Goal: Information Seeking & Learning: Find specific fact

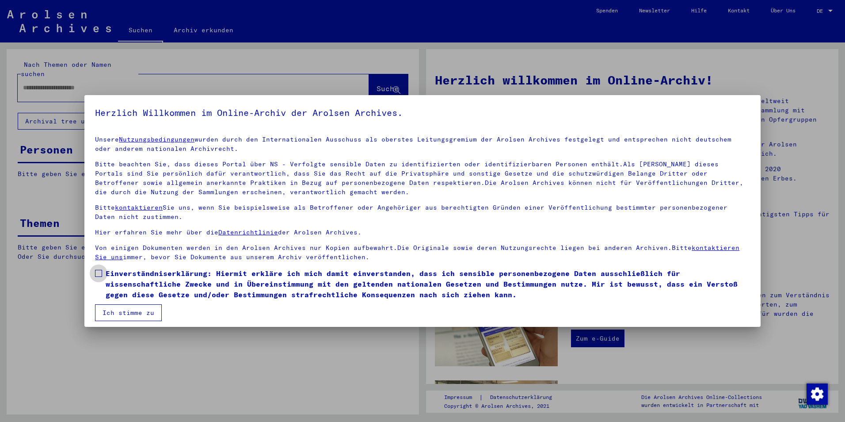
click at [104, 271] on label "Einverständniserklärung: Hiermit erkläre ich mich damit einverstanden, dass ich…" at bounding box center [422, 284] width 655 height 32
click at [124, 312] on button "Ich stimme zu" at bounding box center [128, 312] width 67 height 17
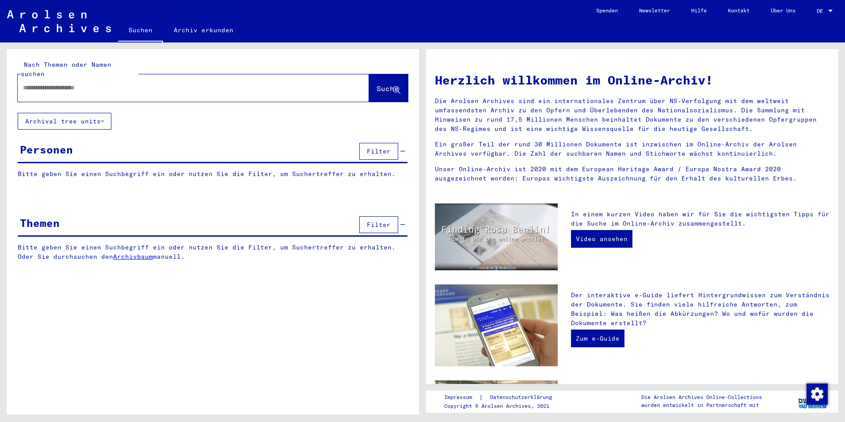
click at [46, 83] on input "text" at bounding box center [183, 87] width 320 height 9
type input "*"
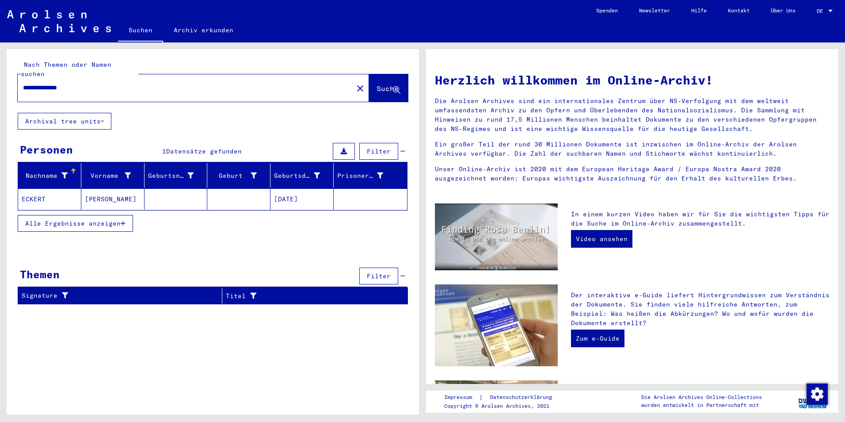
click at [50, 219] on span "Alle Ergebnisse anzeigen" at bounding box center [72, 223] width 95 height 8
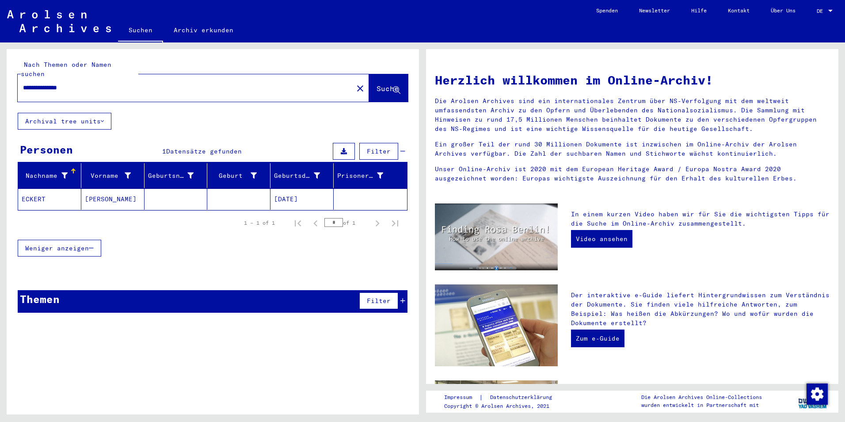
click at [38, 190] on mat-cell "ECKERT" at bounding box center [49, 198] width 63 height 21
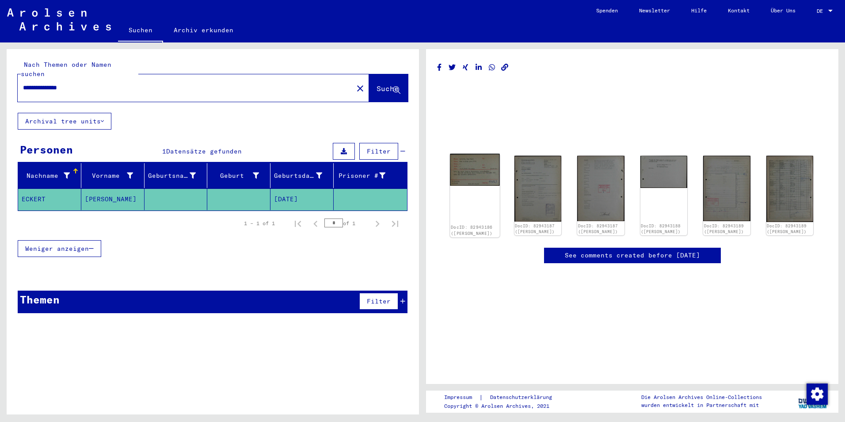
click at [481, 178] on img at bounding box center [475, 170] width 50 height 32
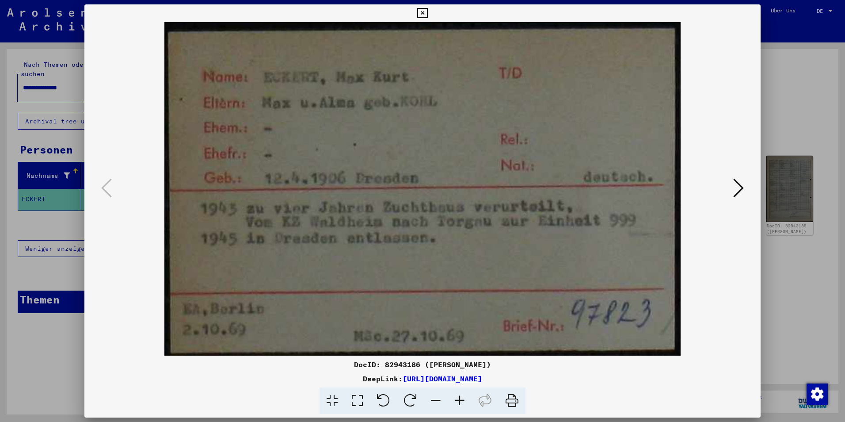
click at [735, 185] on icon at bounding box center [738, 187] width 11 height 21
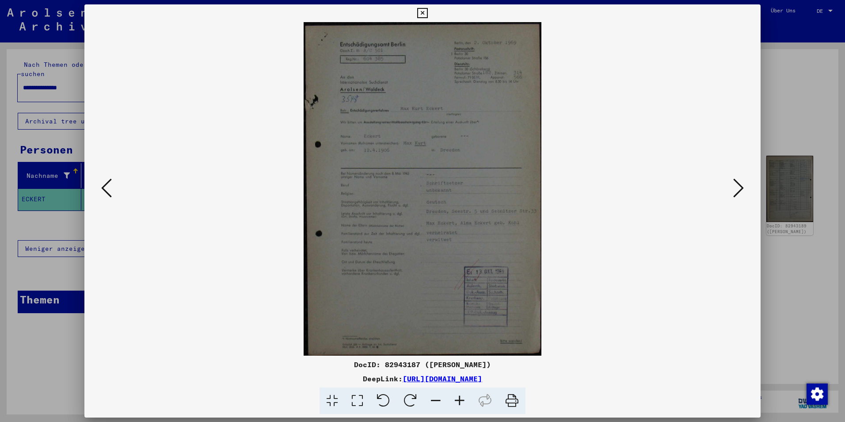
click at [460, 398] on icon at bounding box center [460, 400] width 24 height 27
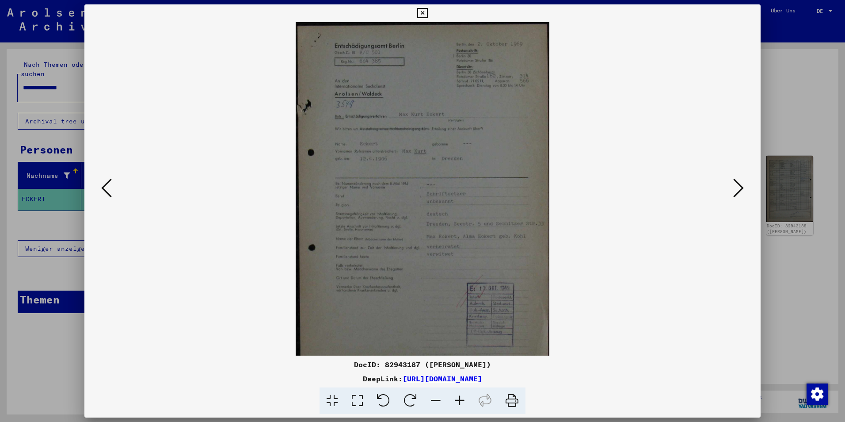
click at [460, 398] on icon at bounding box center [460, 400] width 24 height 27
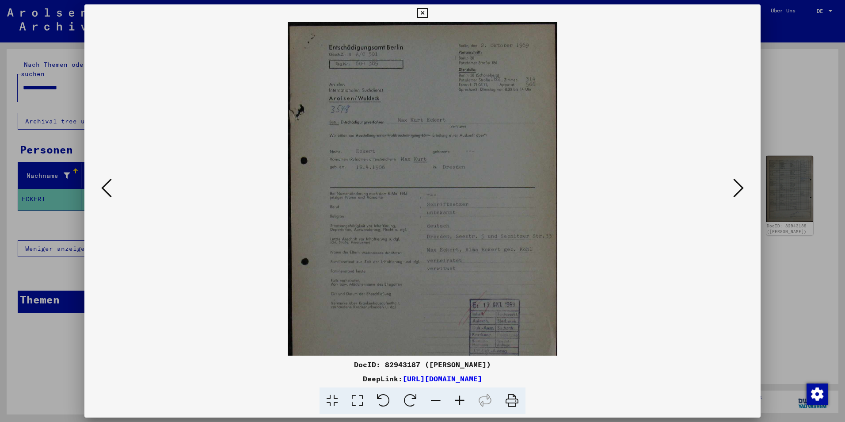
click at [460, 398] on icon at bounding box center [460, 400] width 24 height 27
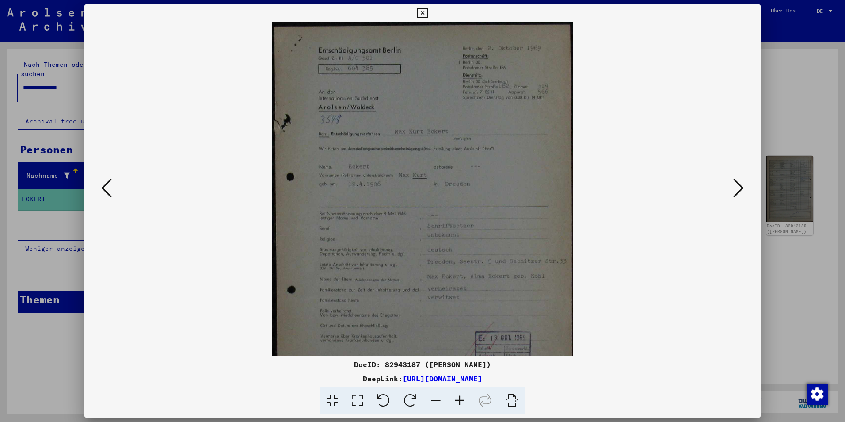
click at [460, 398] on icon at bounding box center [460, 400] width 24 height 27
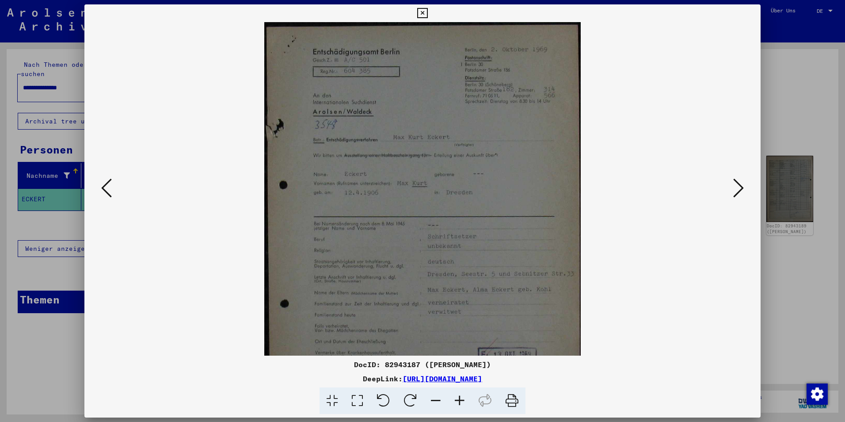
click at [460, 398] on icon at bounding box center [460, 400] width 24 height 27
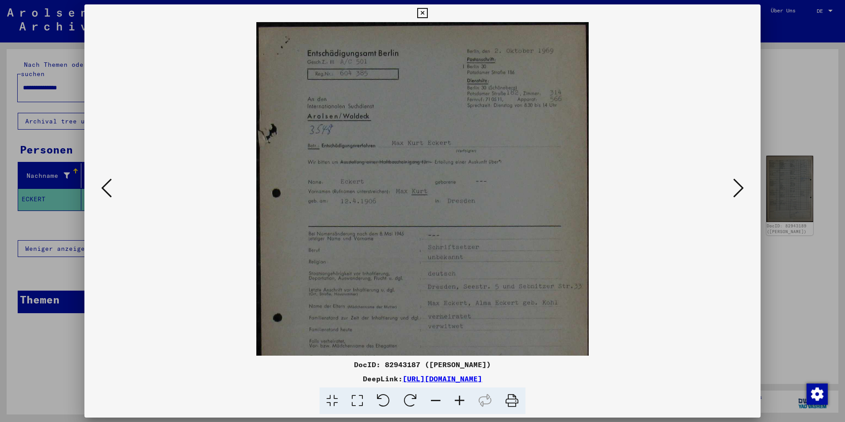
click at [460, 398] on icon at bounding box center [460, 400] width 24 height 27
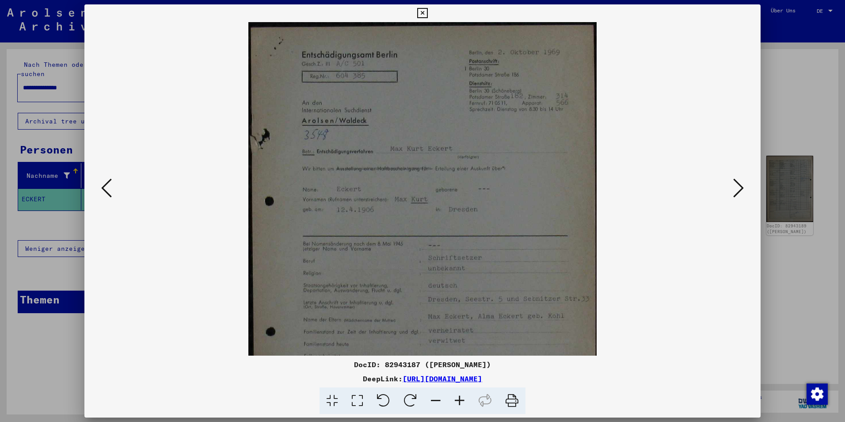
click at [460, 398] on icon at bounding box center [460, 400] width 24 height 27
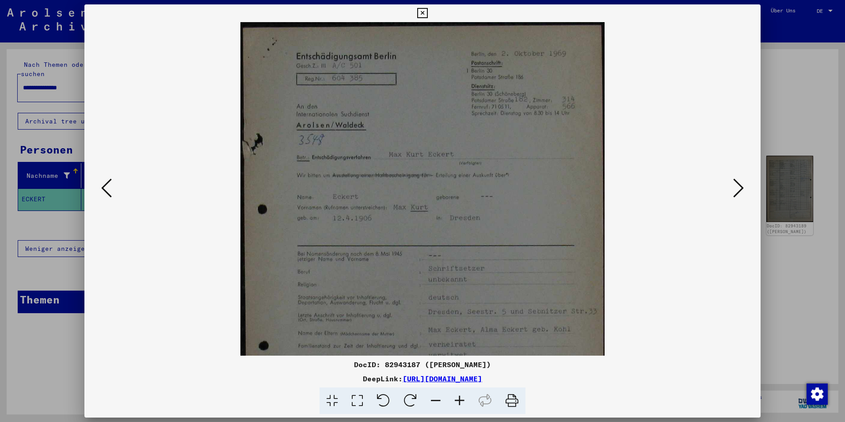
click at [460, 398] on icon at bounding box center [460, 400] width 24 height 27
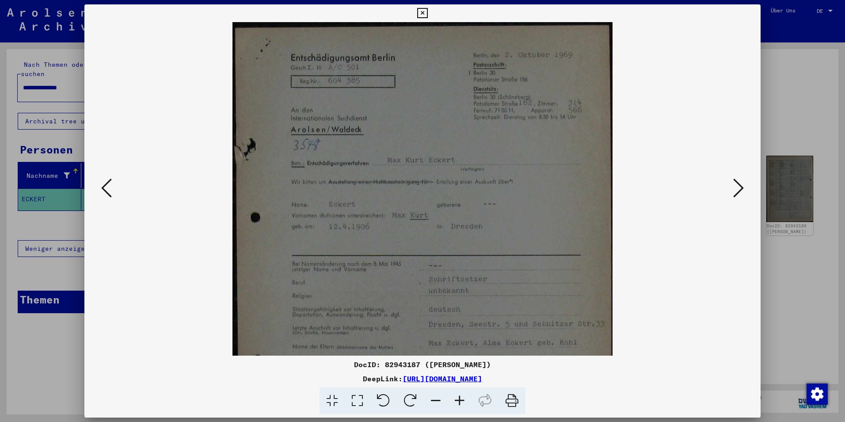
click at [460, 398] on icon at bounding box center [460, 400] width 24 height 27
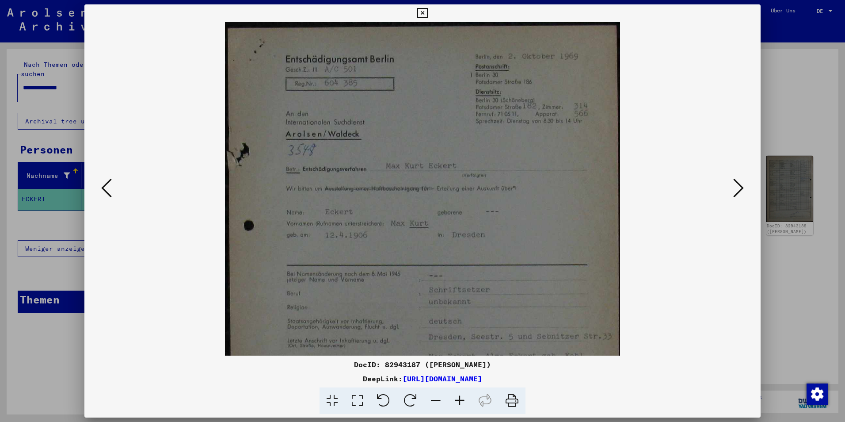
click at [460, 398] on icon at bounding box center [460, 400] width 24 height 27
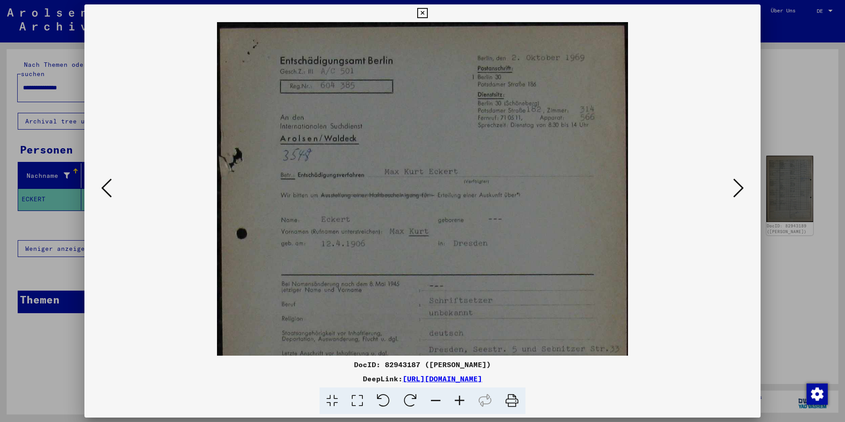
click at [460, 398] on icon at bounding box center [460, 400] width 24 height 27
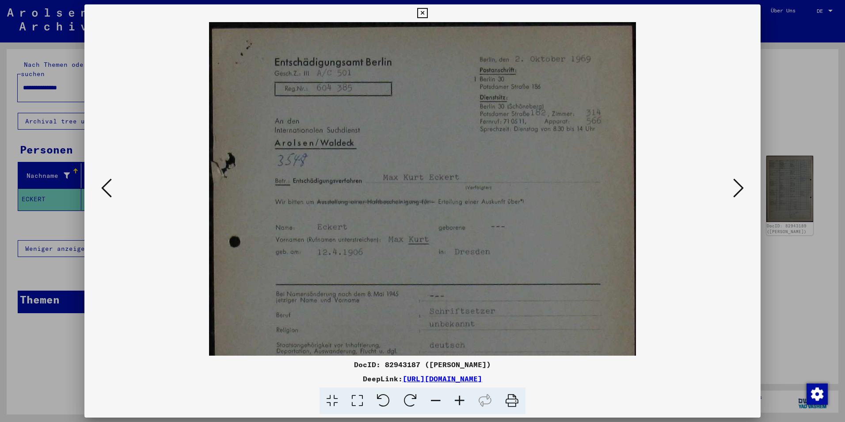
click at [460, 398] on icon at bounding box center [460, 400] width 24 height 27
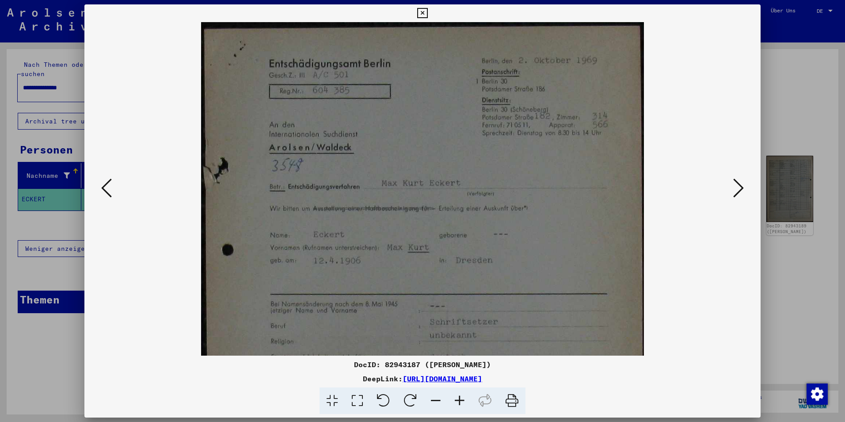
click at [460, 398] on icon at bounding box center [460, 400] width 24 height 27
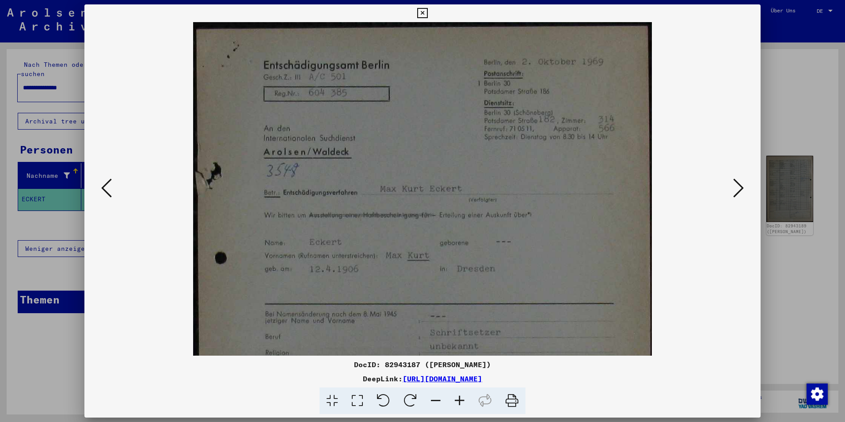
click at [460, 398] on icon at bounding box center [460, 400] width 24 height 27
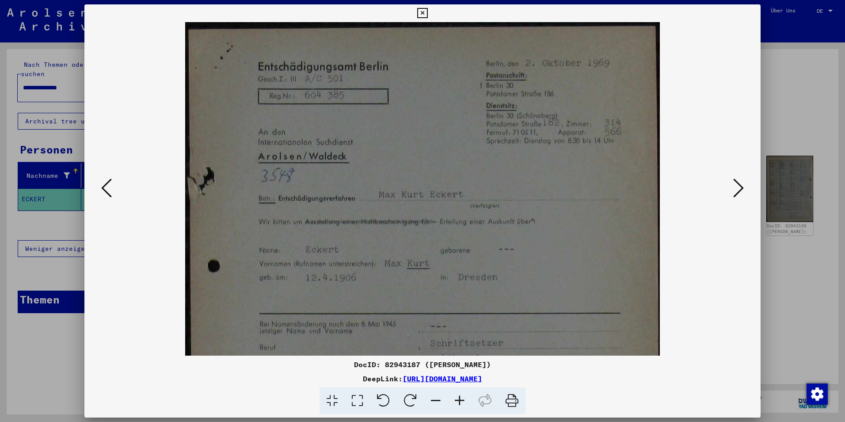
click at [460, 398] on icon at bounding box center [460, 400] width 24 height 27
drag, startPoint x: 494, startPoint y: 296, endPoint x: 449, endPoint y: 385, distance: 99.6
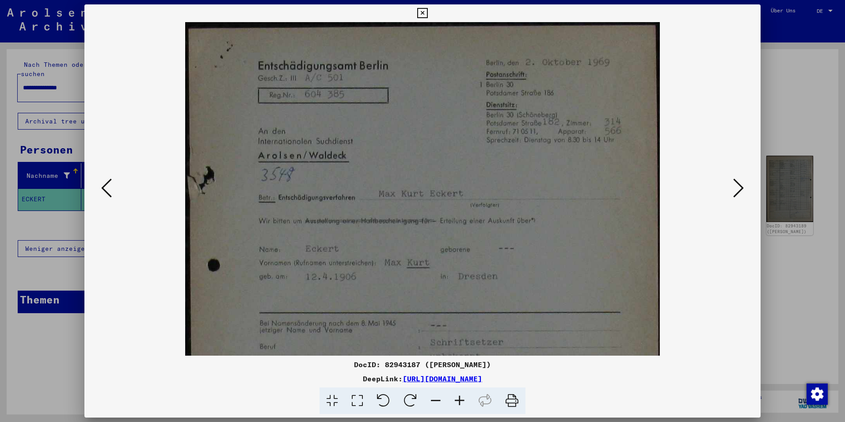
click at [449, 385] on div "DocID: 82943187 ([PERSON_NAME]) DeepLink: [URL][DOMAIN_NAME]" at bounding box center [422, 209] width 676 height 410
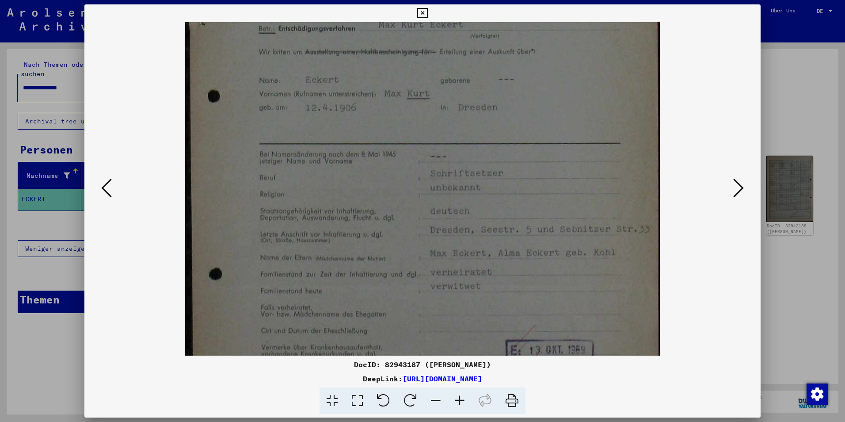
scroll to position [171, 0]
drag, startPoint x: 582, startPoint y: 266, endPoint x: 571, endPoint y: 96, distance: 170.0
click at [571, 96] on img at bounding box center [422, 183] width 474 height 665
click at [457, 399] on icon at bounding box center [460, 400] width 24 height 27
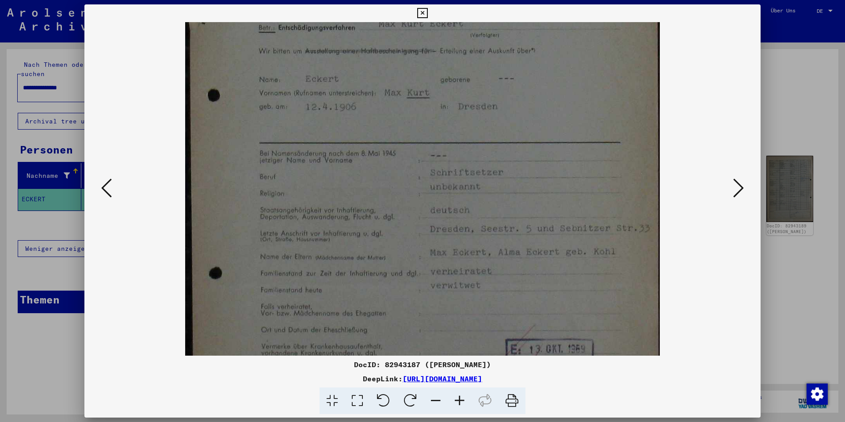
click at [457, 399] on icon at bounding box center [460, 400] width 24 height 27
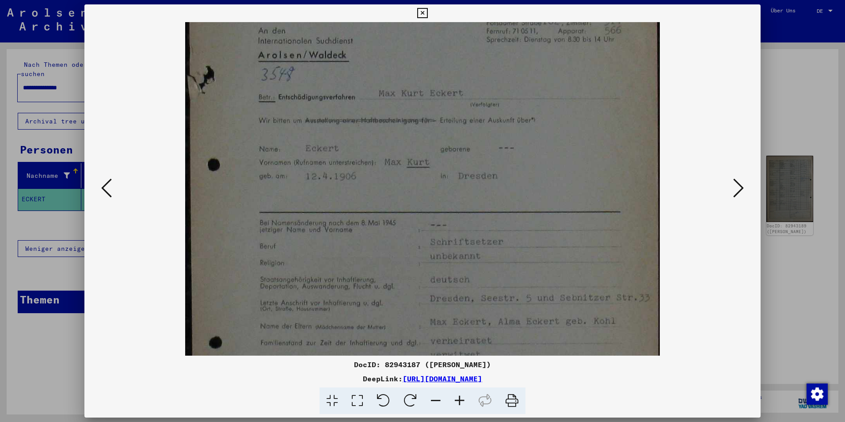
scroll to position [74, 0]
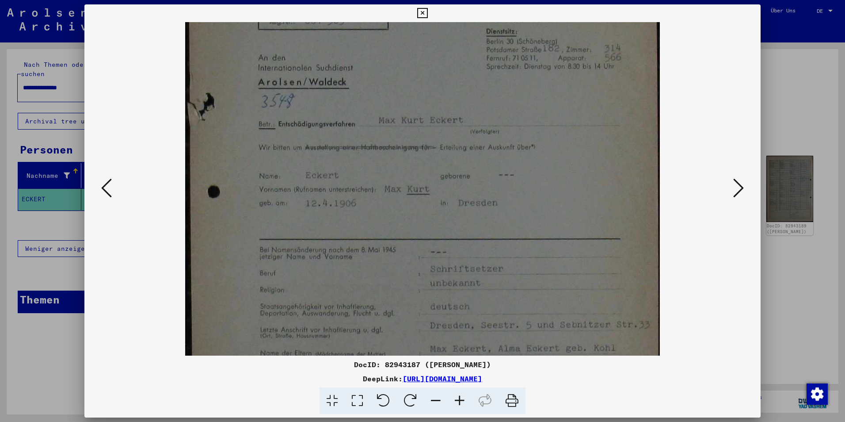
drag, startPoint x: 525, startPoint y: 278, endPoint x: 529, endPoint y: 365, distance: 86.7
click at [529, 365] on div "DocID: 82943187 ([PERSON_NAME]) DeepLink: [URL][DOMAIN_NAME]" at bounding box center [422, 209] width 676 height 410
click at [739, 189] on icon at bounding box center [738, 187] width 11 height 21
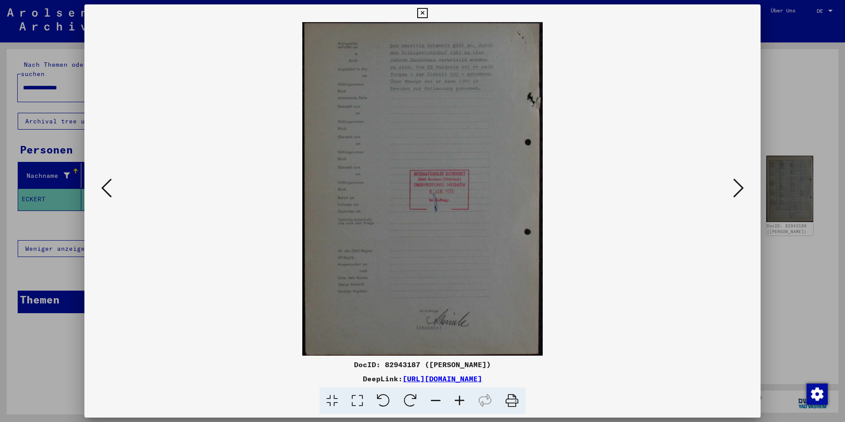
click at [739, 189] on icon at bounding box center [738, 187] width 11 height 21
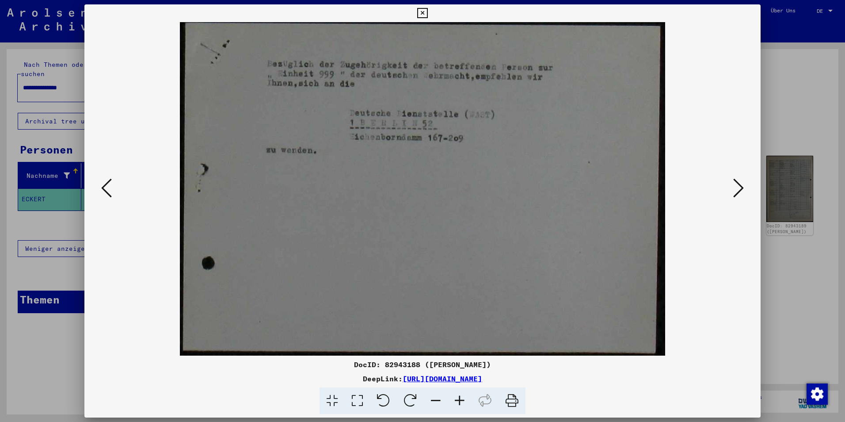
click at [739, 189] on icon at bounding box center [738, 187] width 11 height 21
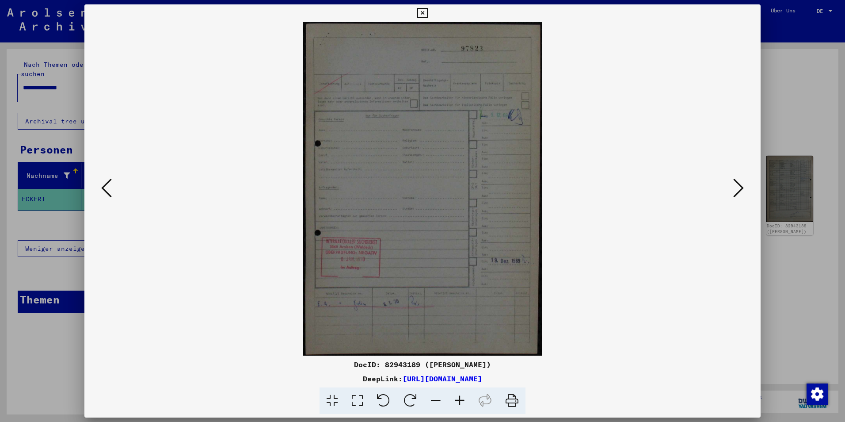
click at [739, 189] on icon at bounding box center [738, 187] width 11 height 21
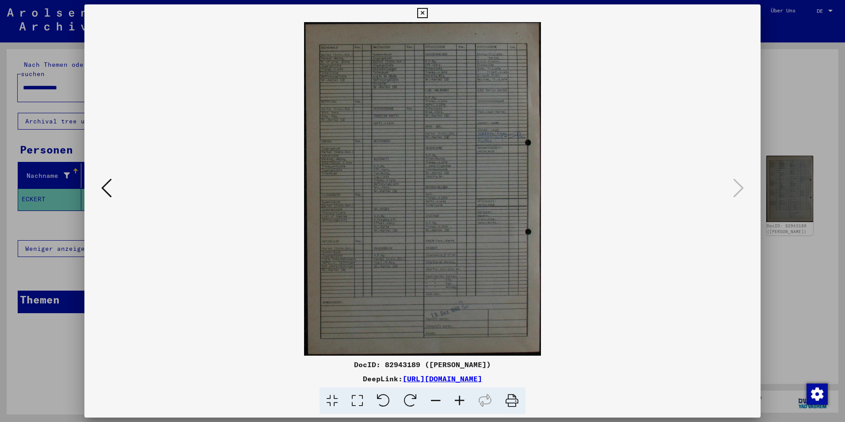
click at [459, 397] on icon at bounding box center [460, 400] width 24 height 27
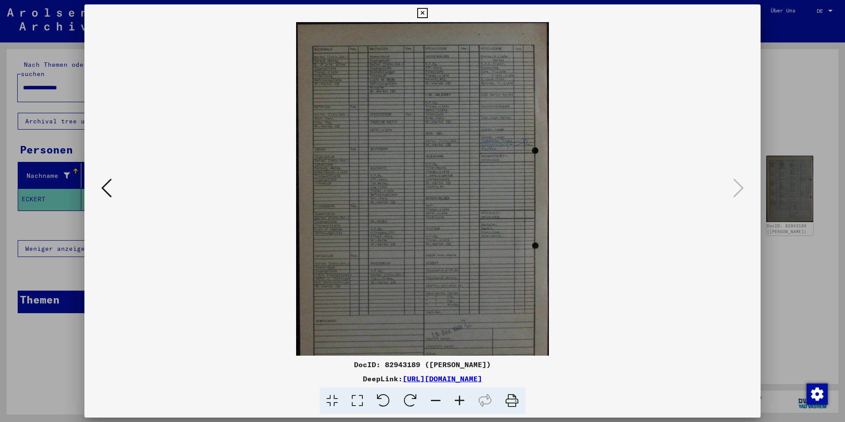
click at [459, 397] on icon at bounding box center [460, 400] width 24 height 27
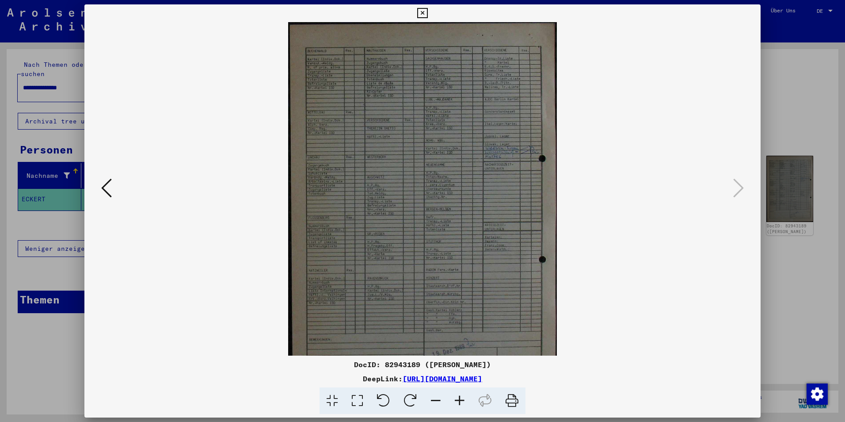
click at [459, 397] on icon at bounding box center [460, 400] width 24 height 27
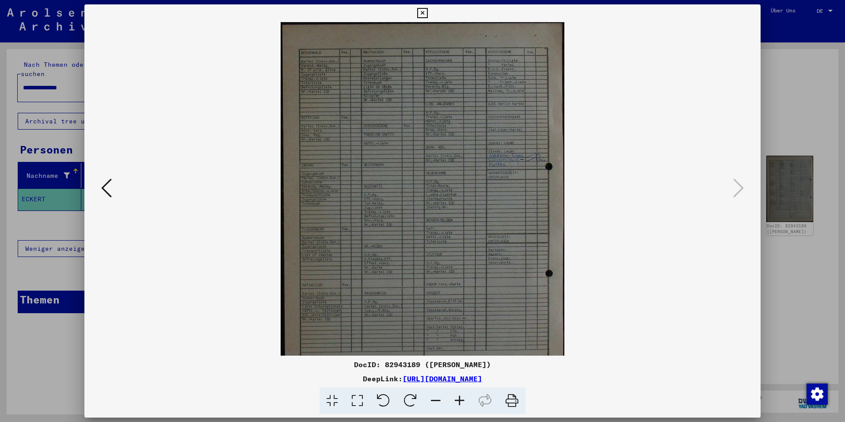
click at [459, 397] on icon at bounding box center [460, 400] width 24 height 27
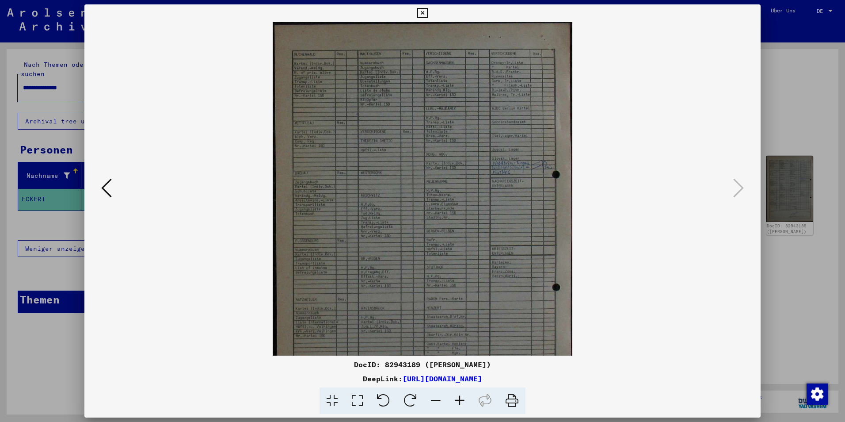
click at [459, 397] on icon at bounding box center [460, 400] width 24 height 27
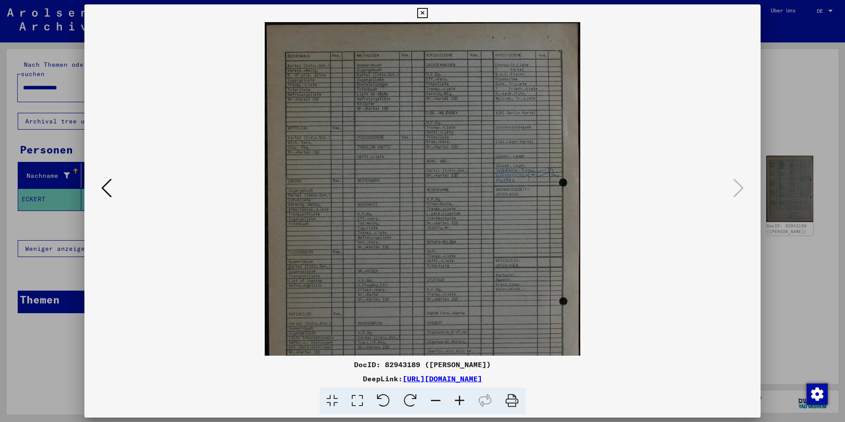
click at [459, 397] on icon at bounding box center [460, 400] width 24 height 27
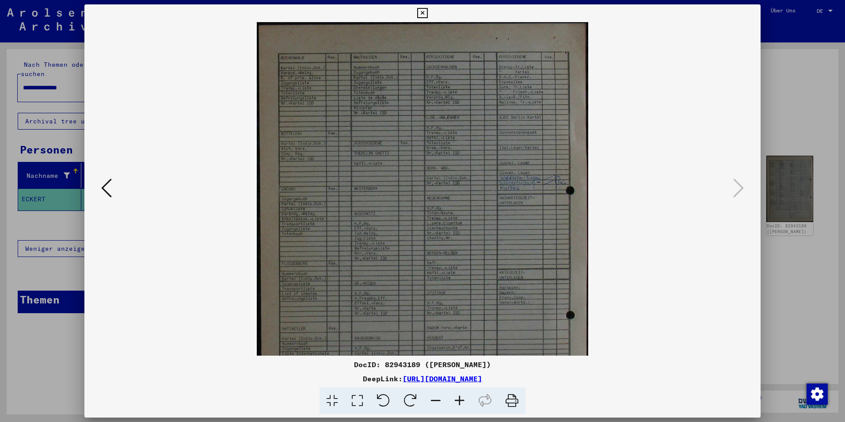
click at [459, 397] on icon at bounding box center [460, 400] width 24 height 27
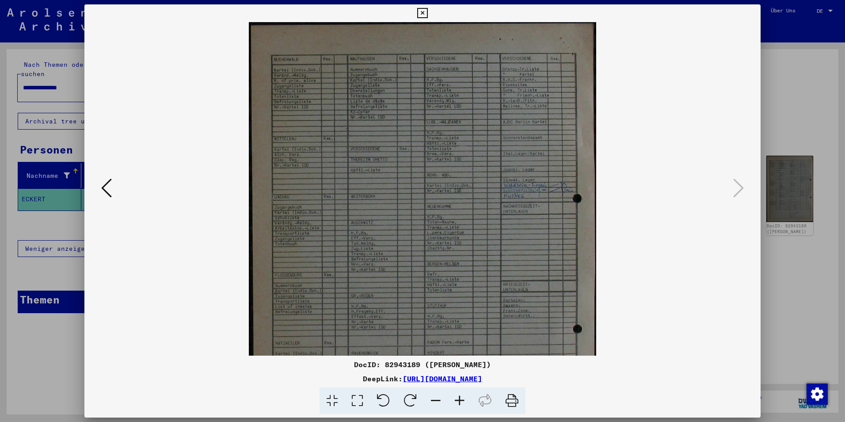
click at [459, 397] on icon at bounding box center [460, 400] width 24 height 27
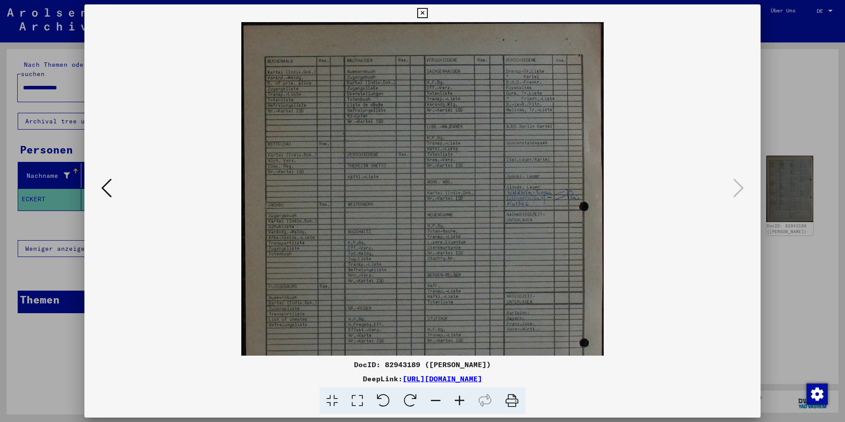
click at [459, 397] on icon at bounding box center [460, 400] width 24 height 27
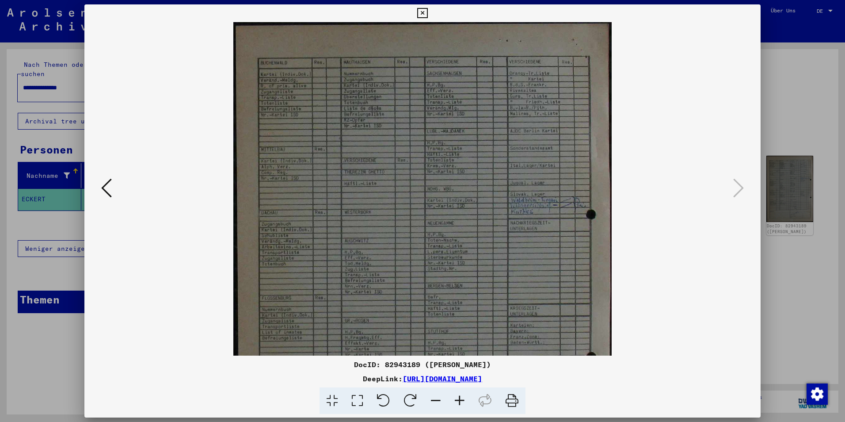
click at [459, 397] on icon at bounding box center [460, 400] width 24 height 27
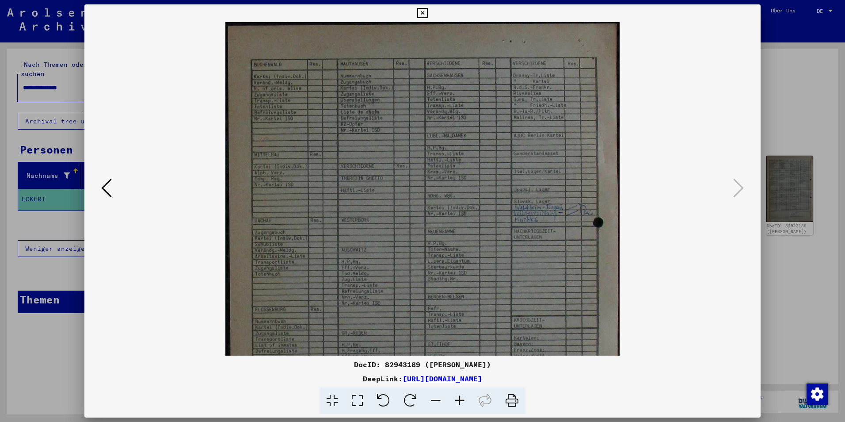
click at [459, 397] on icon at bounding box center [460, 400] width 24 height 27
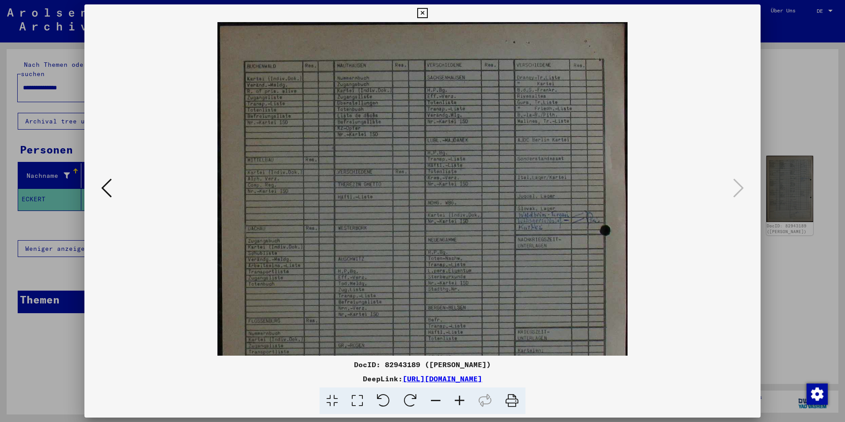
click at [459, 397] on icon at bounding box center [460, 400] width 24 height 27
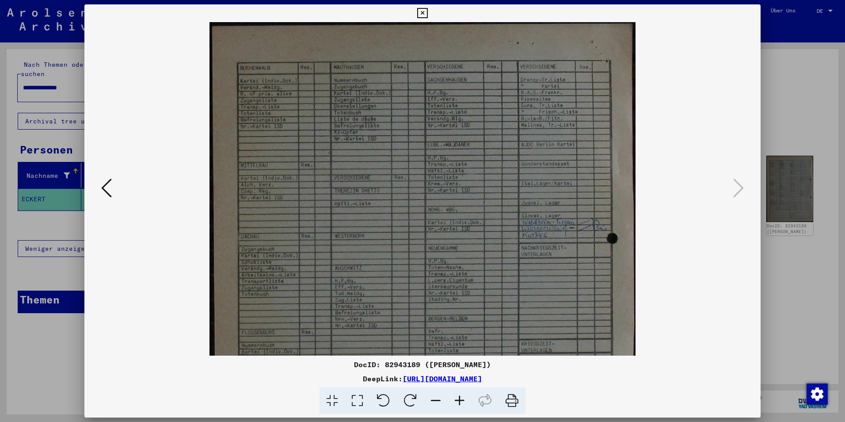
click at [459, 397] on icon at bounding box center [460, 400] width 24 height 27
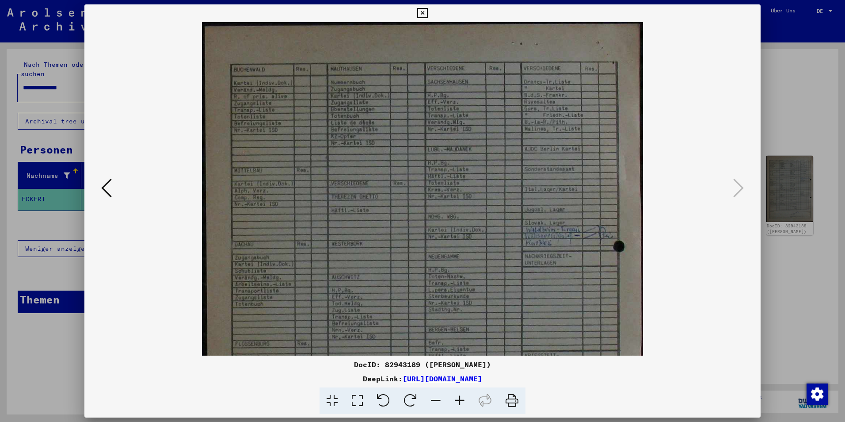
click at [459, 397] on icon at bounding box center [460, 400] width 24 height 27
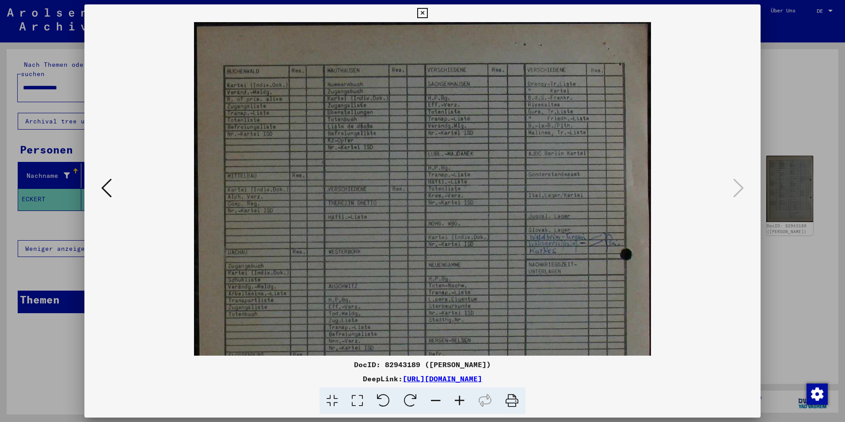
click at [459, 397] on icon at bounding box center [460, 400] width 24 height 27
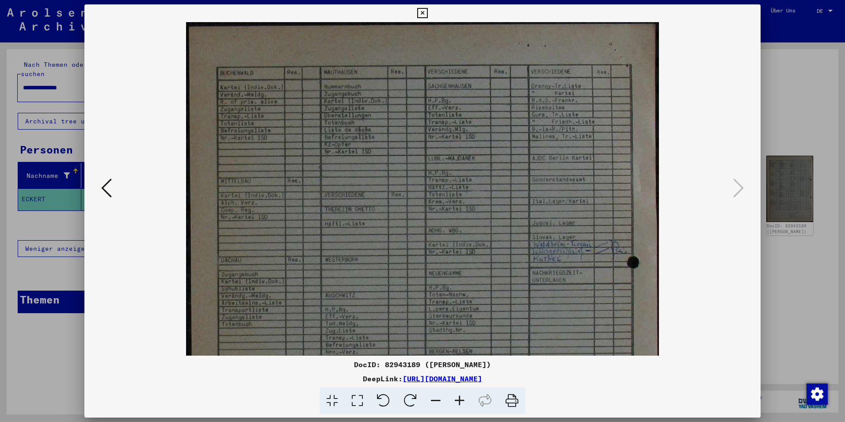
click at [459, 397] on icon at bounding box center [460, 400] width 24 height 27
drag, startPoint x: 437, startPoint y: 265, endPoint x: 396, endPoint y: 375, distance: 117.1
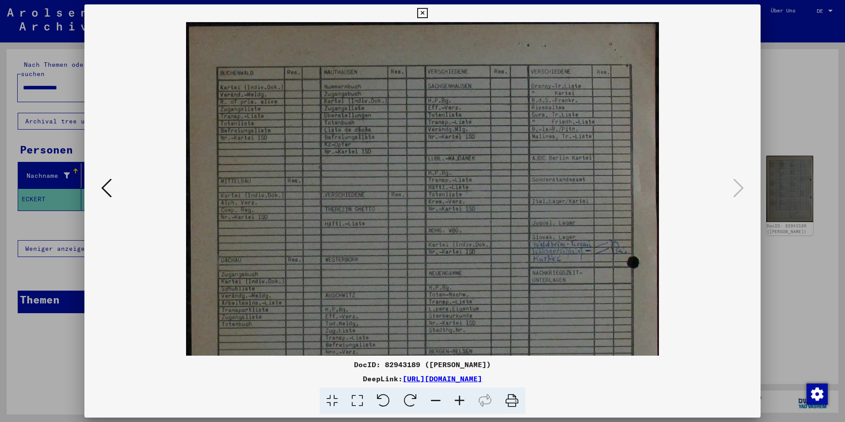
click at [396, 375] on div "DocID: 82943189 ([PERSON_NAME]) DeepLink: [URL][DOMAIN_NAME]" at bounding box center [422, 209] width 676 height 410
click at [109, 190] on icon at bounding box center [106, 187] width 11 height 21
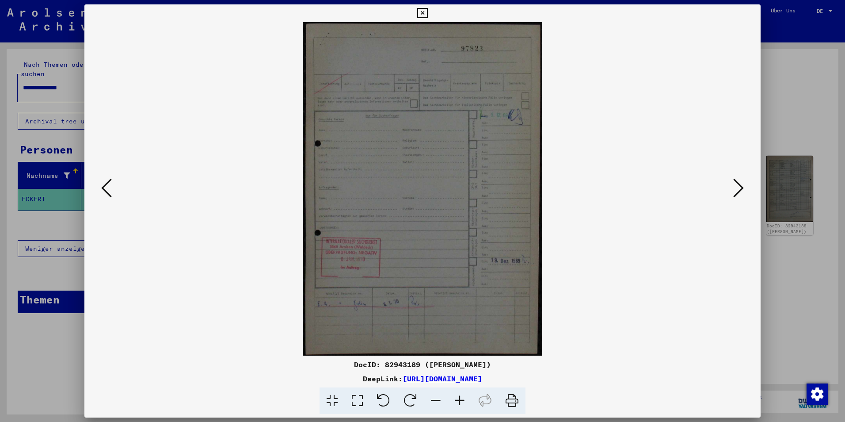
click at [461, 400] on icon at bounding box center [460, 400] width 24 height 27
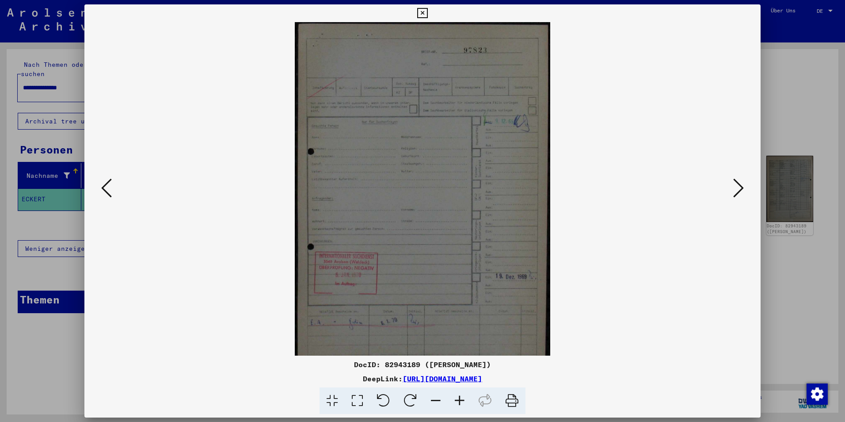
click at [461, 400] on icon at bounding box center [460, 400] width 24 height 27
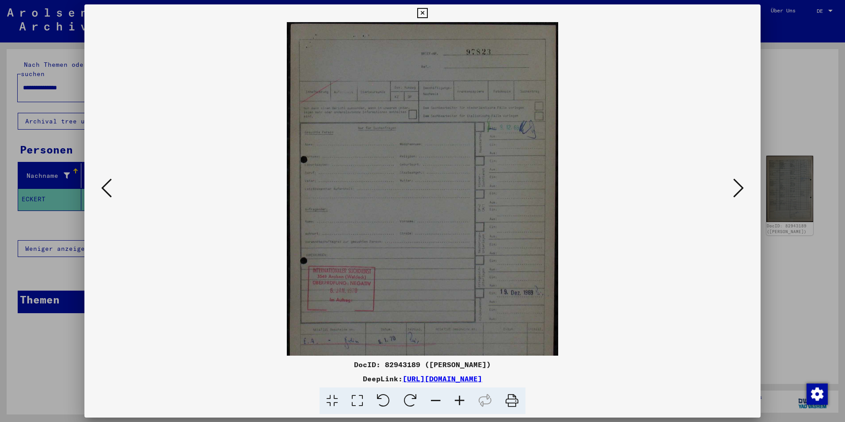
click at [461, 400] on icon at bounding box center [460, 400] width 24 height 27
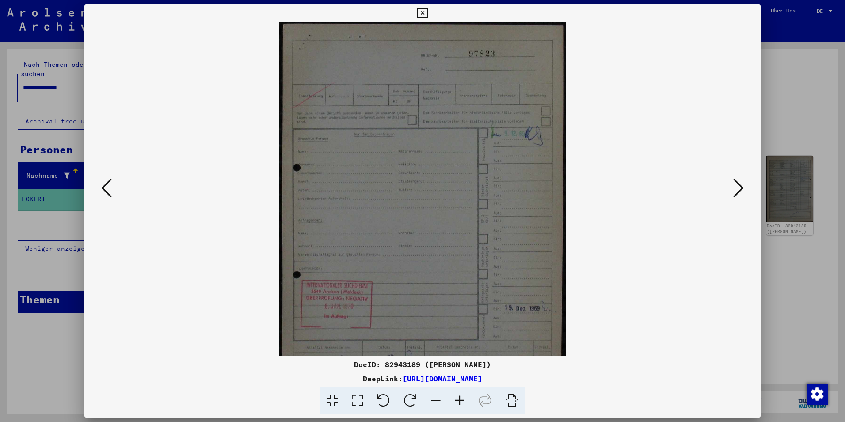
click at [461, 400] on icon at bounding box center [460, 400] width 24 height 27
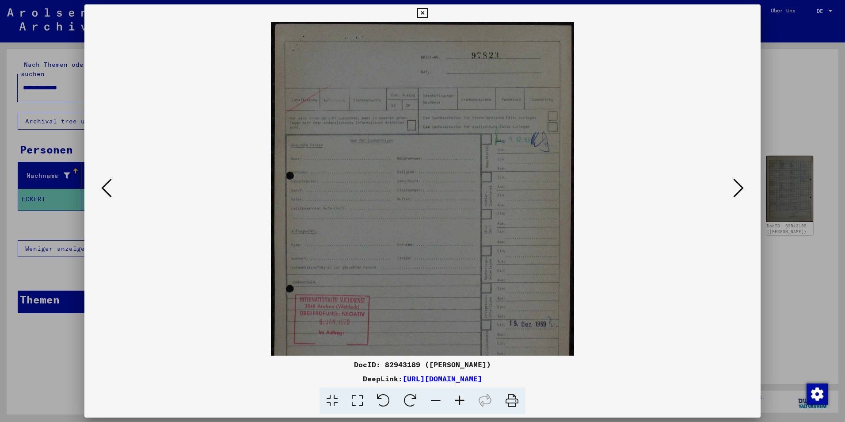
click at [461, 400] on icon at bounding box center [460, 400] width 24 height 27
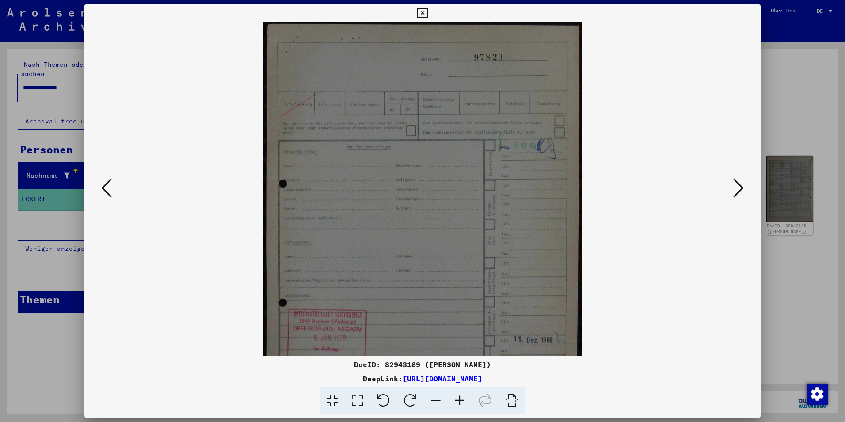
click at [461, 400] on icon at bounding box center [460, 400] width 24 height 27
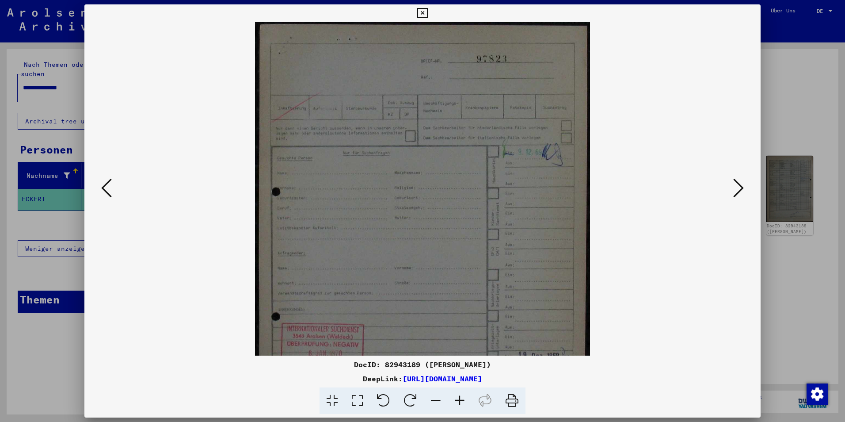
click at [461, 400] on icon at bounding box center [460, 400] width 24 height 27
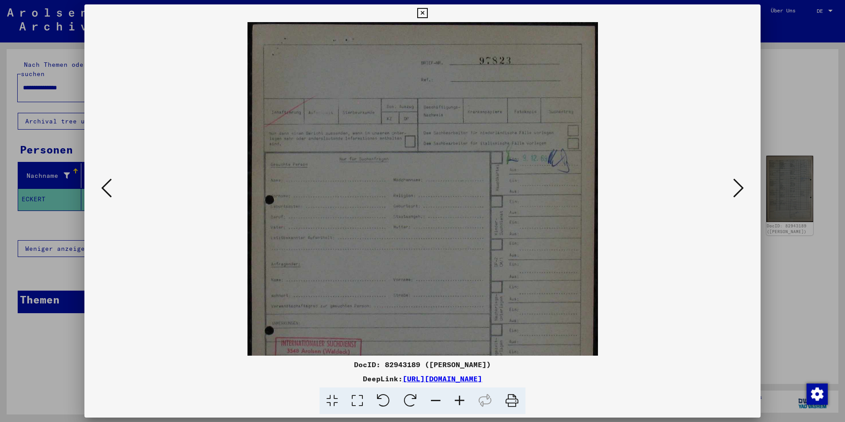
click at [461, 400] on icon at bounding box center [460, 400] width 24 height 27
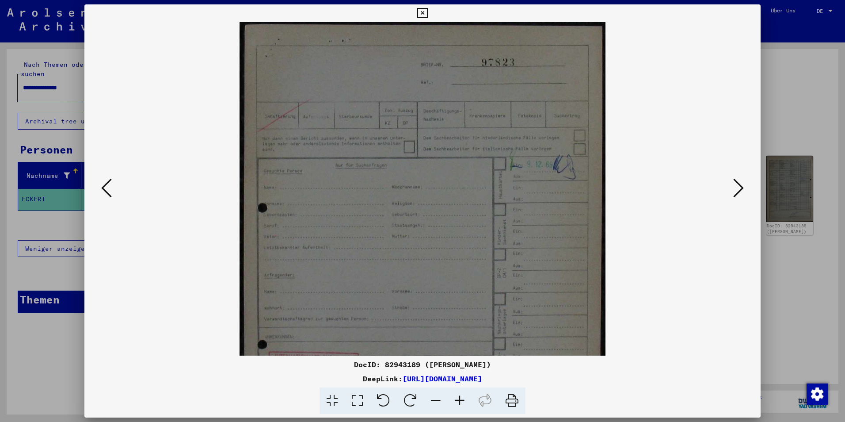
click at [461, 400] on icon at bounding box center [460, 400] width 24 height 27
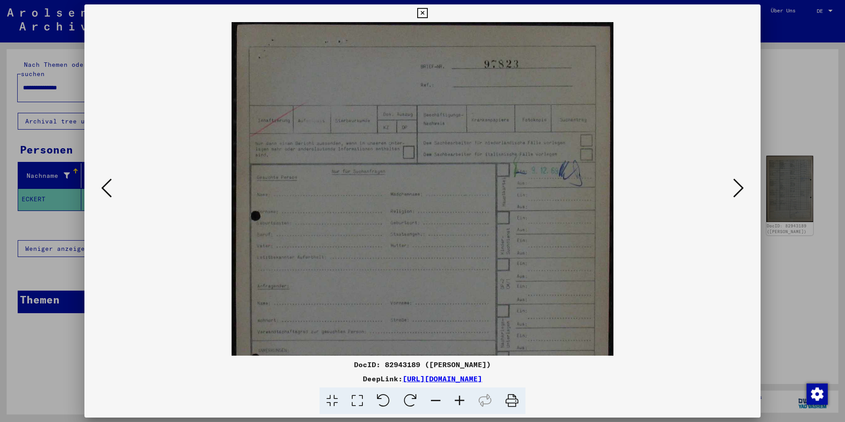
click at [461, 400] on icon at bounding box center [460, 400] width 24 height 27
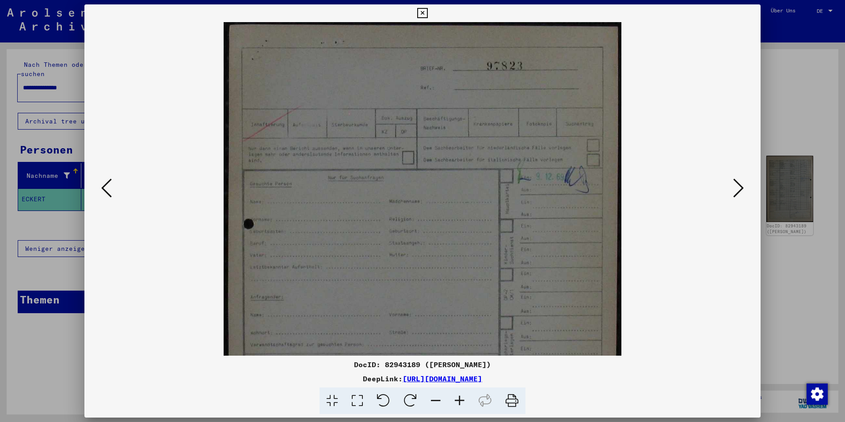
click at [461, 400] on icon at bounding box center [460, 400] width 24 height 27
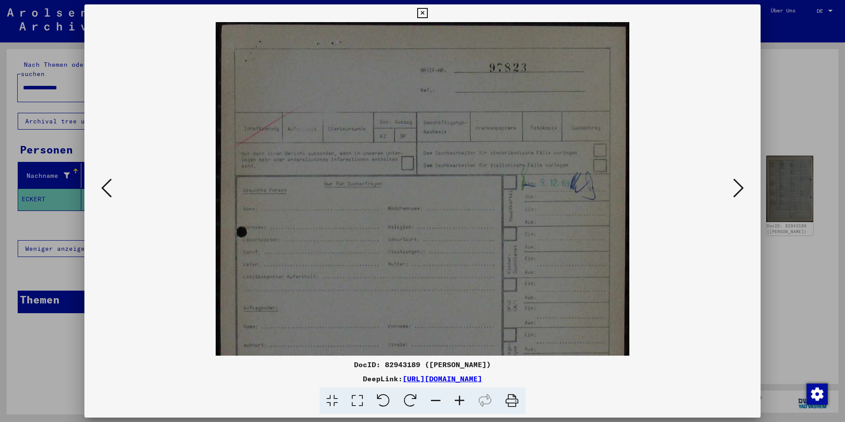
click at [461, 400] on icon at bounding box center [460, 400] width 24 height 27
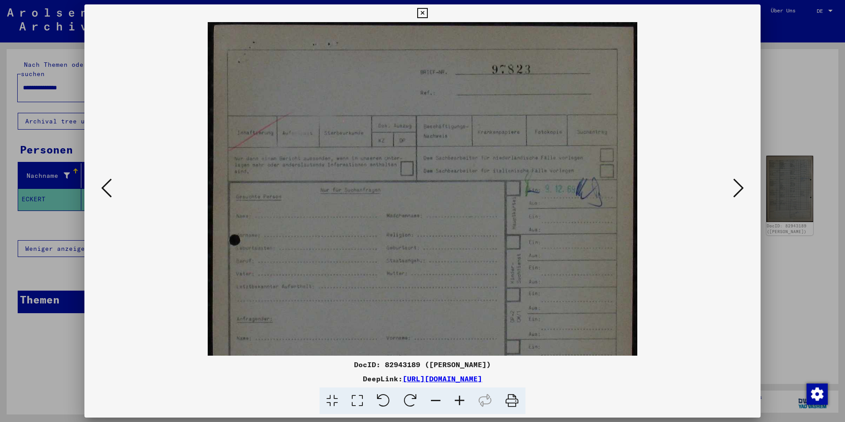
click at [461, 400] on icon at bounding box center [460, 400] width 24 height 27
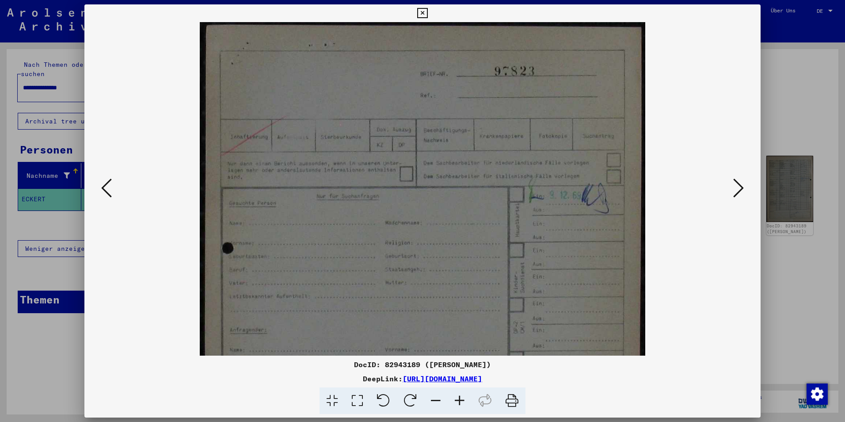
click at [461, 400] on icon at bounding box center [460, 400] width 24 height 27
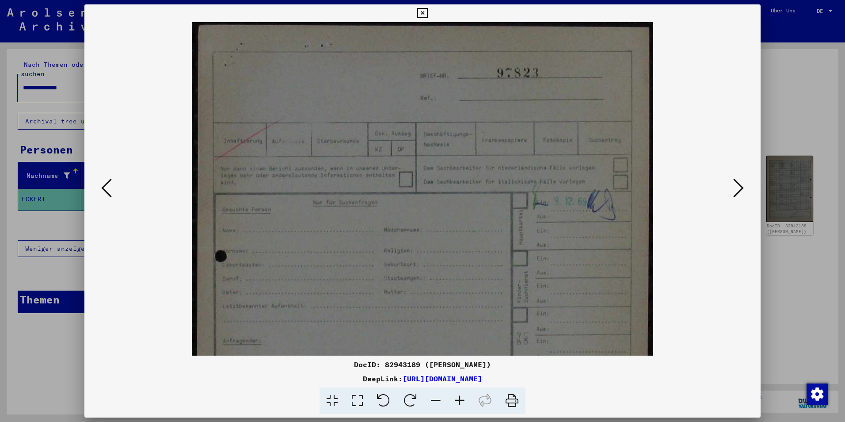
click at [461, 400] on icon at bounding box center [460, 400] width 24 height 27
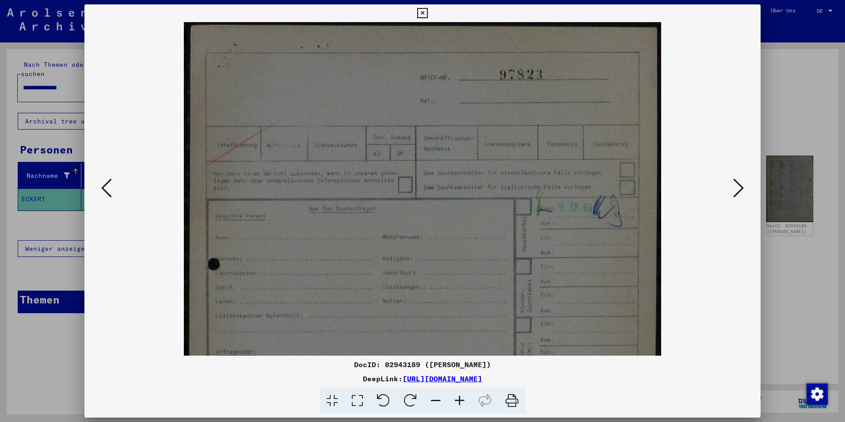
click at [461, 400] on icon at bounding box center [460, 400] width 24 height 27
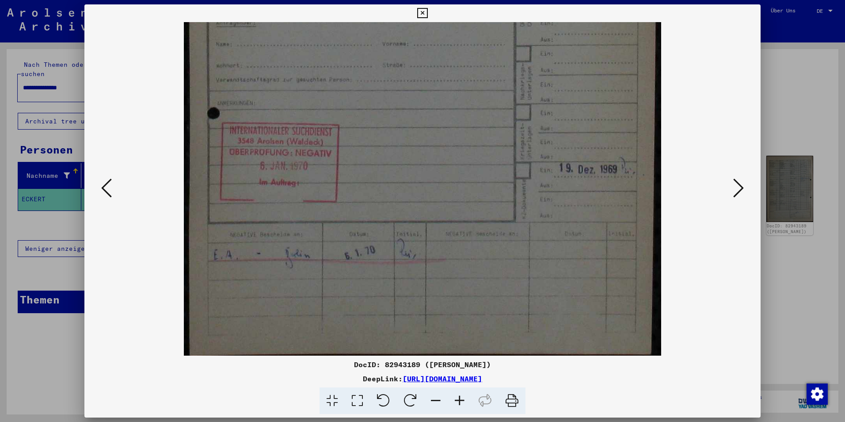
scroll to position [331, 0]
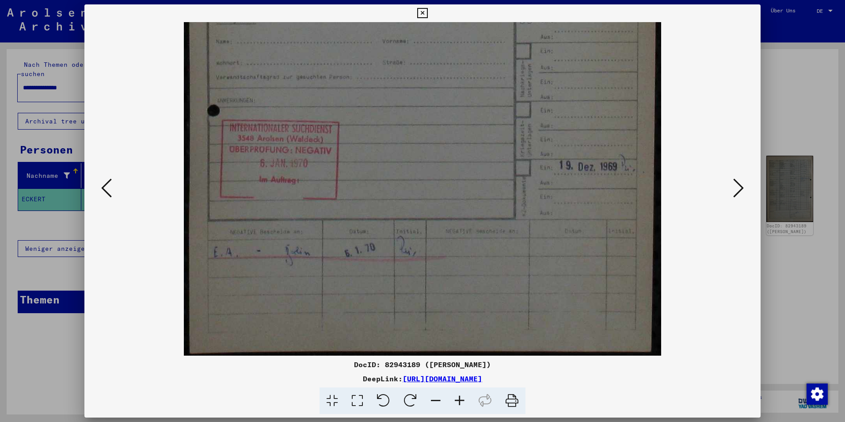
drag, startPoint x: 461, startPoint y: 299, endPoint x: 391, endPoint y: -33, distance: 339.2
click at [391, 0] on html "**********" at bounding box center [422, 211] width 845 height 422
click at [112, 190] on icon at bounding box center [106, 187] width 11 height 21
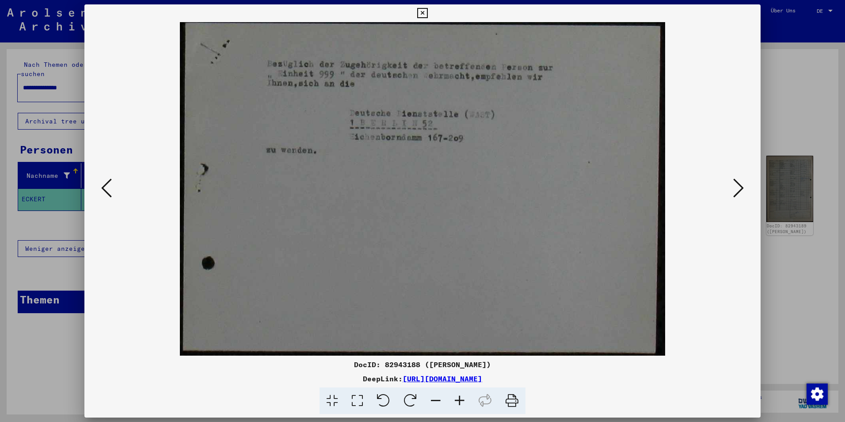
drag, startPoint x: 371, startPoint y: 142, endPoint x: 375, endPoint y: 169, distance: 27.3
click at [375, 169] on img at bounding box center [423, 188] width 486 height 333
click at [112, 196] on button at bounding box center [107, 188] width 16 height 25
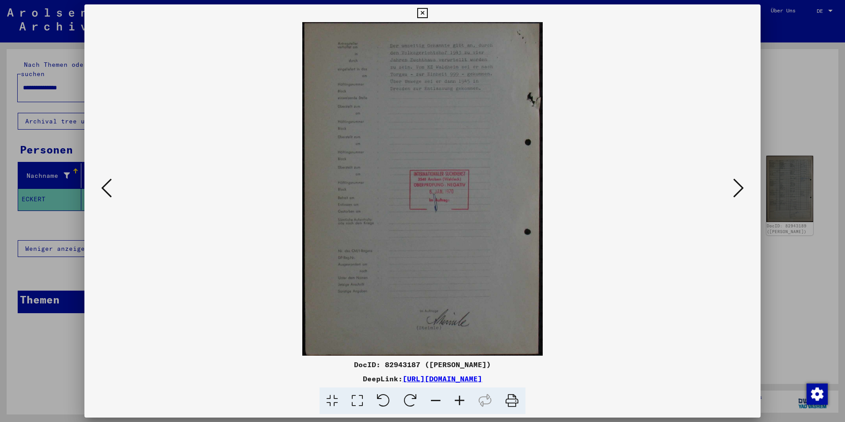
click at [460, 401] on icon at bounding box center [460, 400] width 24 height 27
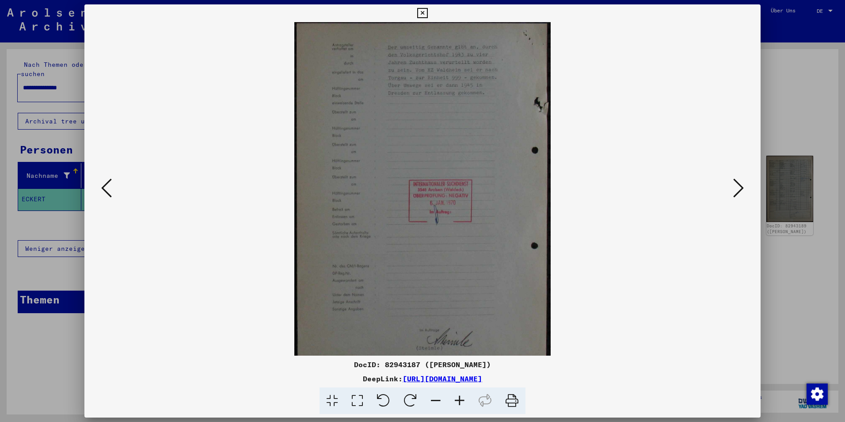
click at [460, 401] on icon at bounding box center [460, 400] width 24 height 27
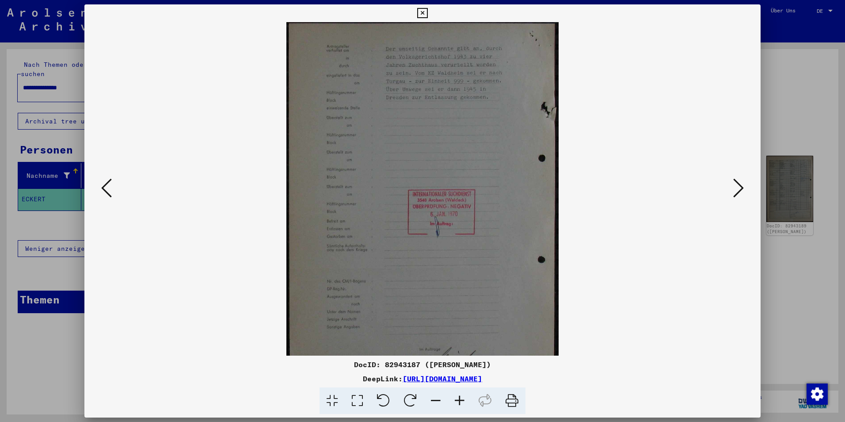
click at [460, 401] on icon at bounding box center [460, 400] width 24 height 27
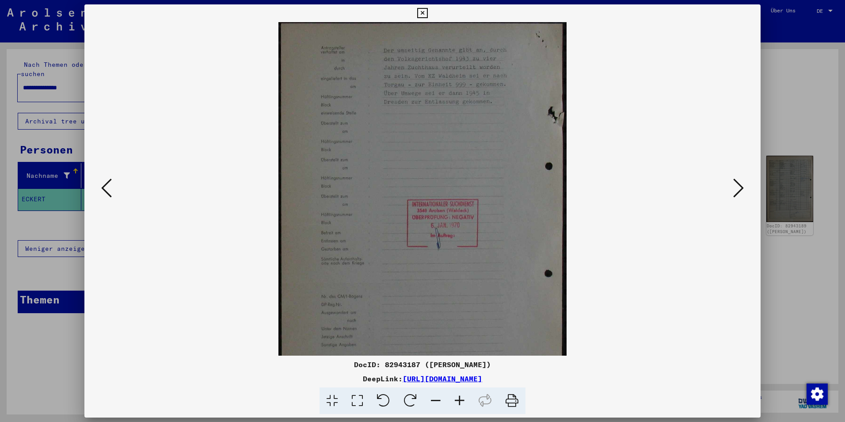
click at [460, 401] on icon at bounding box center [460, 400] width 24 height 27
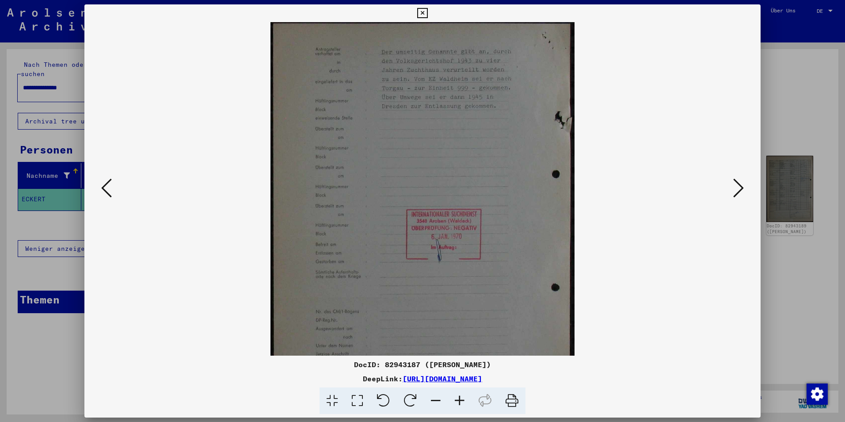
click at [460, 401] on icon at bounding box center [460, 400] width 24 height 27
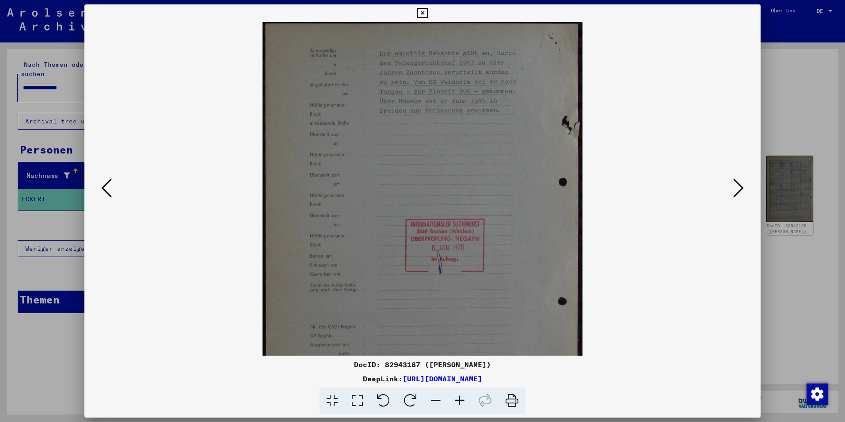
click at [460, 401] on icon at bounding box center [460, 400] width 24 height 27
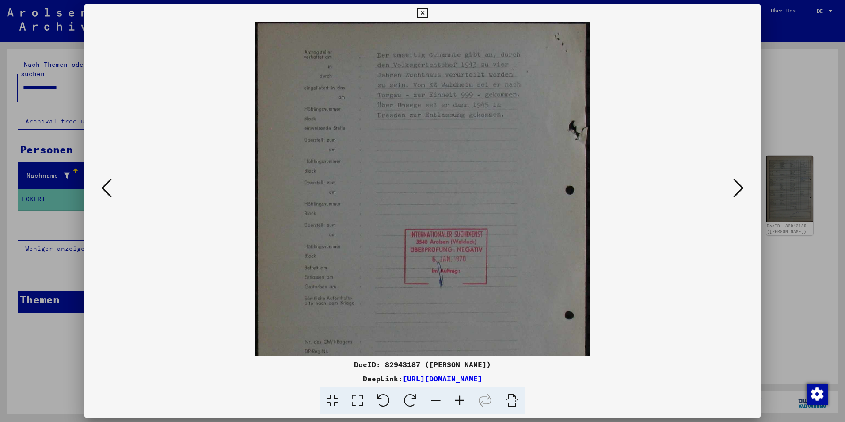
click at [460, 401] on icon at bounding box center [460, 400] width 24 height 27
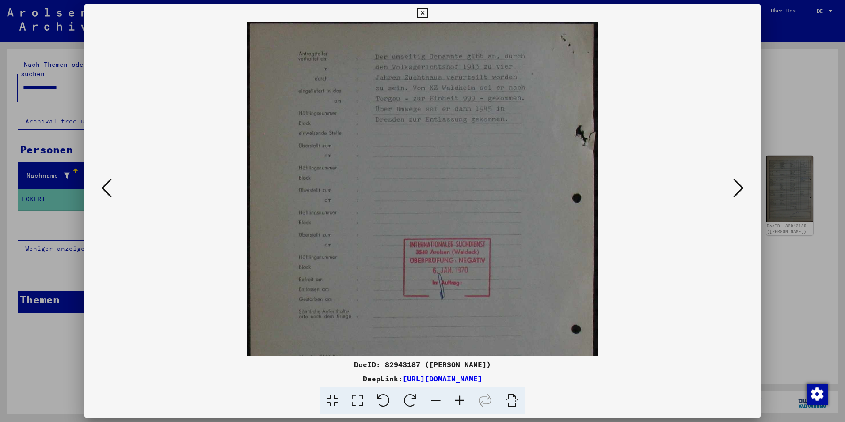
click at [460, 401] on icon at bounding box center [460, 400] width 24 height 27
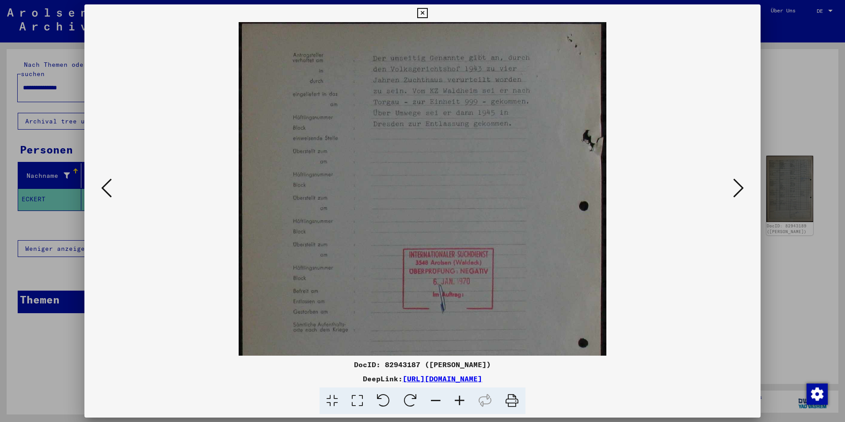
click at [460, 401] on icon at bounding box center [460, 400] width 24 height 27
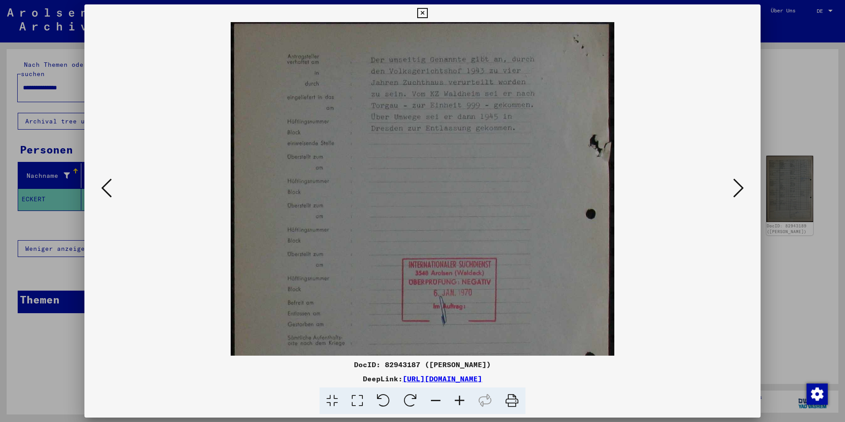
click at [460, 401] on icon at bounding box center [460, 400] width 24 height 27
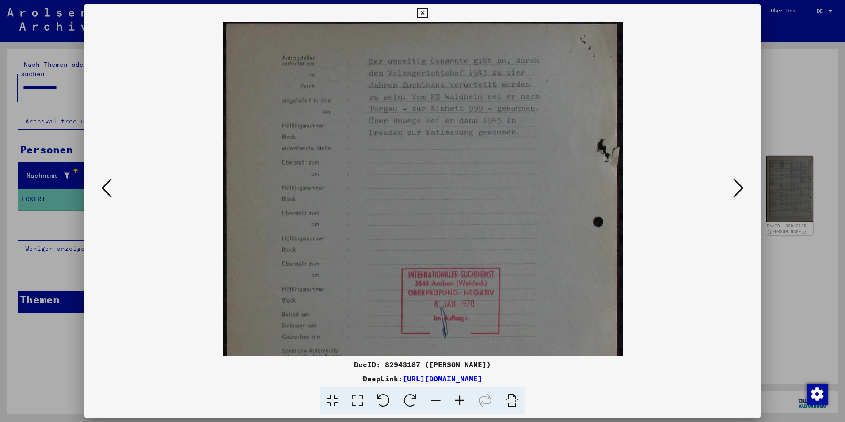
click at [460, 401] on icon at bounding box center [460, 400] width 24 height 27
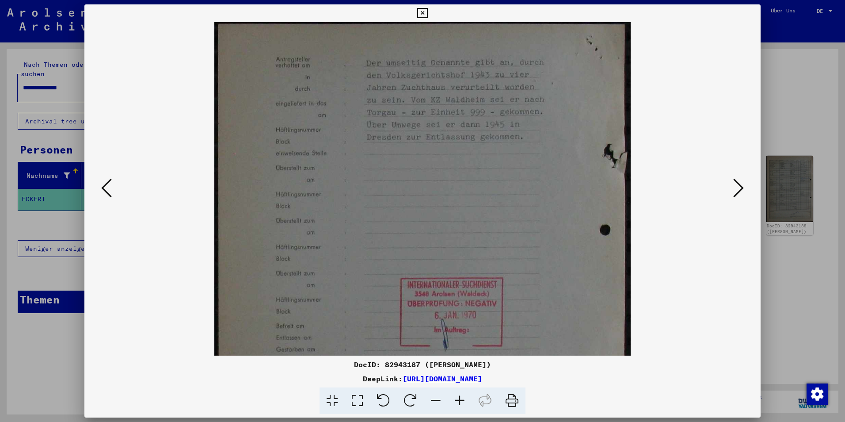
click at [460, 401] on icon at bounding box center [460, 400] width 24 height 27
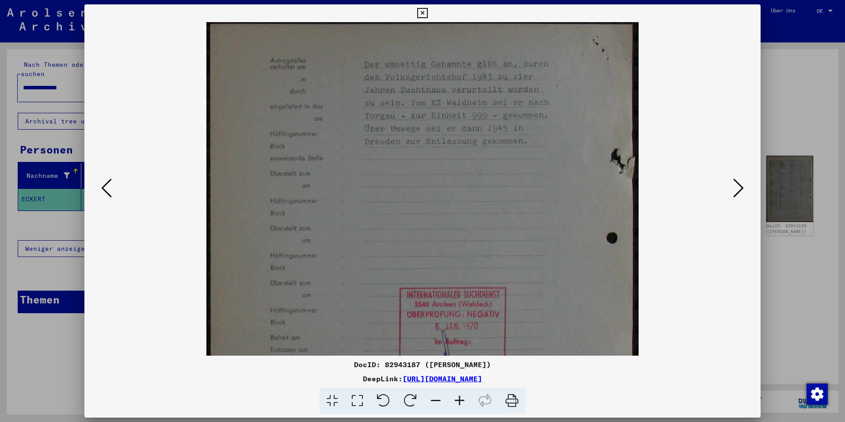
click at [460, 401] on icon at bounding box center [460, 400] width 24 height 27
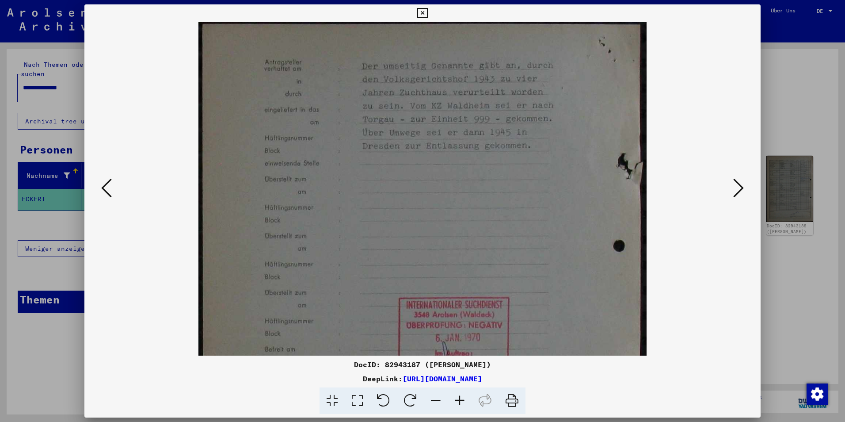
click at [460, 401] on icon at bounding box center [460, 400] width 24 height 27
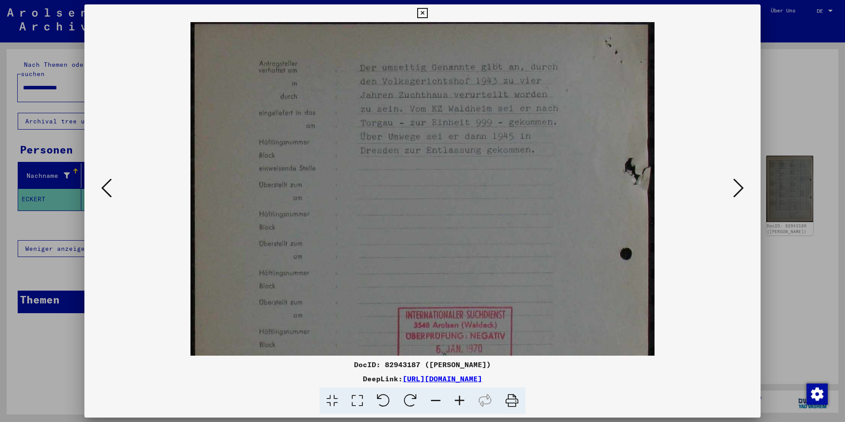
click at [460, 401] on icon at bounding box center [460, 400] width 24 height 27
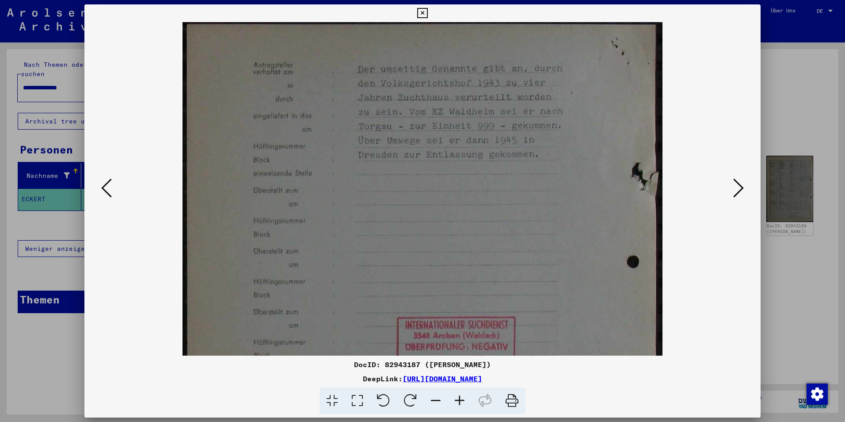
click at [460, 401] on icon at bounding box center [460, 400] width 24 height 27
click at [112, 189] on icon at bounding box center [106, 187] width 11 height 21
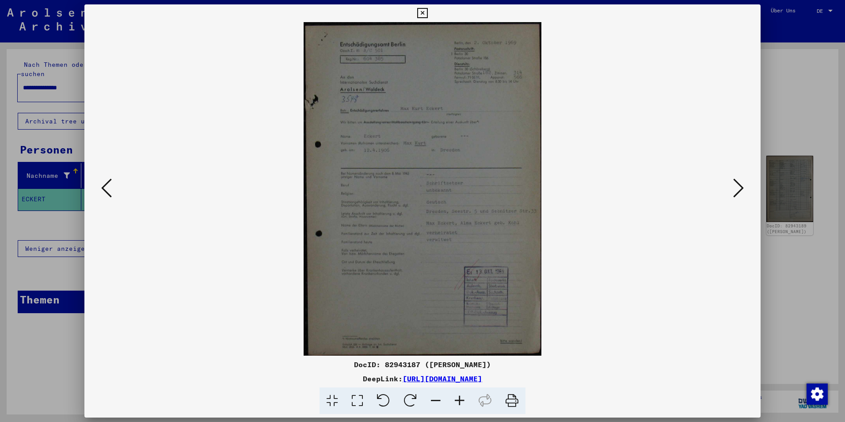
click at [446, 194] on img at bounding box center [423, 188] width 238 height 333
click at [737, 186] on icon at bounding box center [738, 187] width 11 height 21
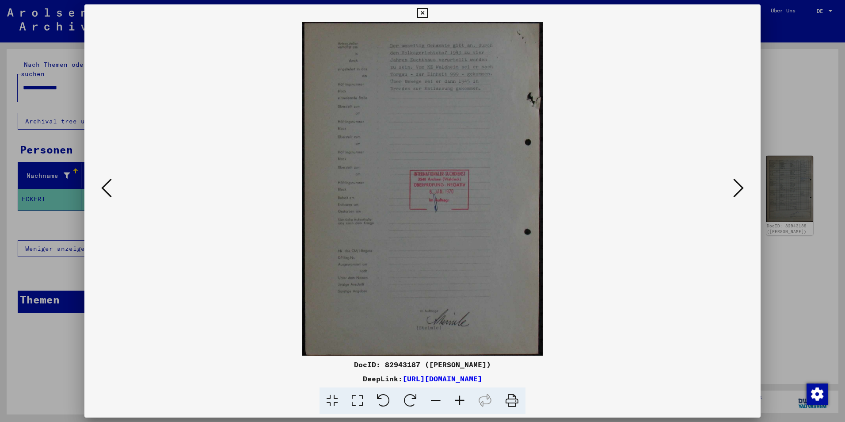
click at [737, 186] on icon at bounding box center [738, 187] width 11 height 21
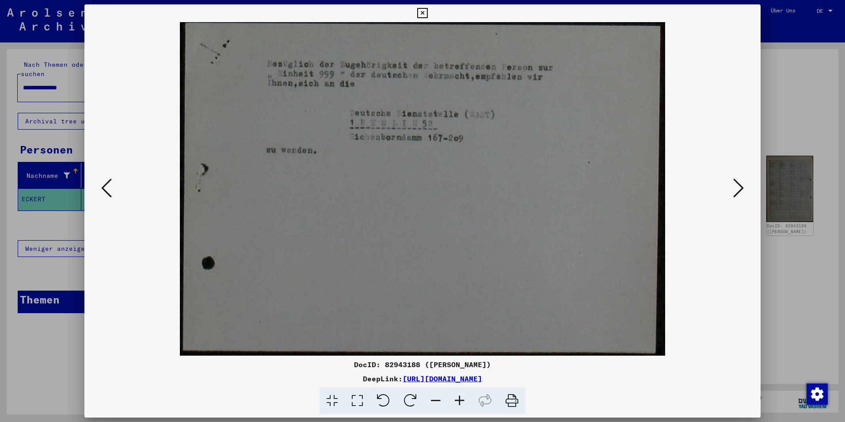
click at [110, 186] on icon at bounding box center [106, 187] width 11 height 21
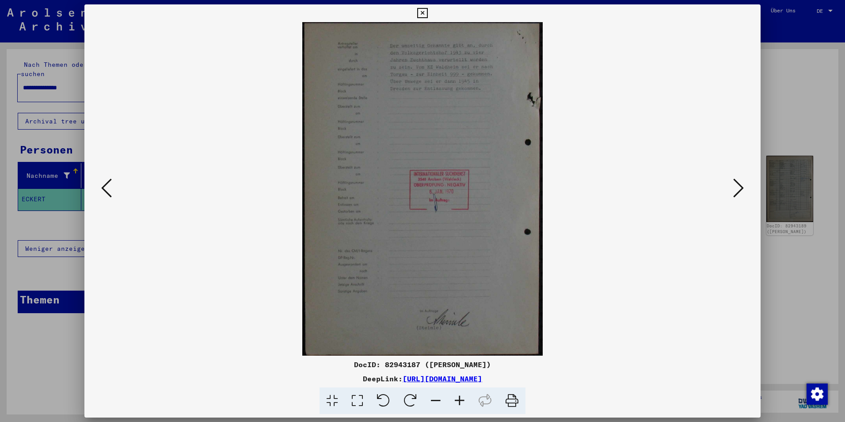
click at [110, 186] on icon at bounding box center [106, 187] width 11 height 21
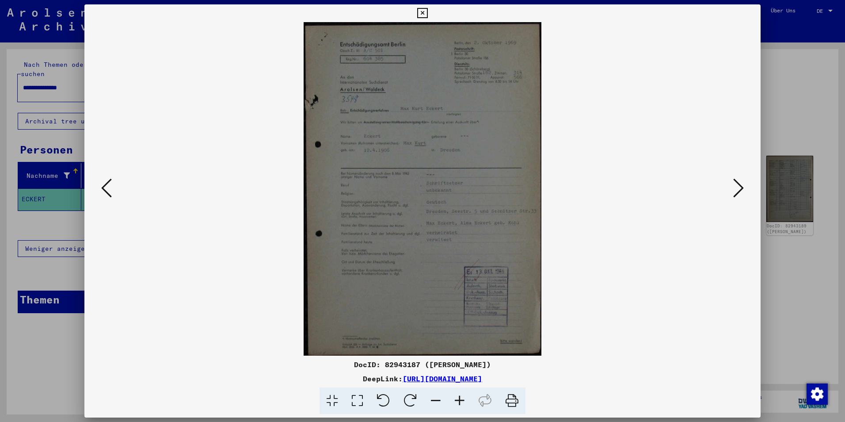
click at [464, 397] on icon at bounding box center [460, 400] width 24 height 27
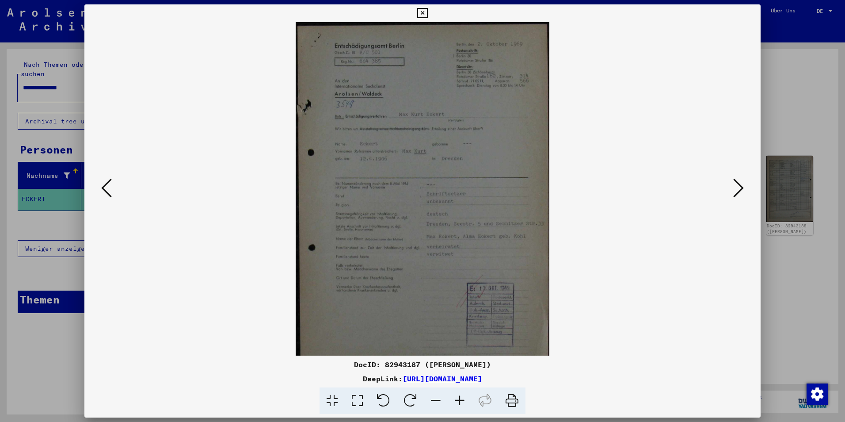
click at [464, 397] on icon at bounding box center [460, 400] width 24 height 27
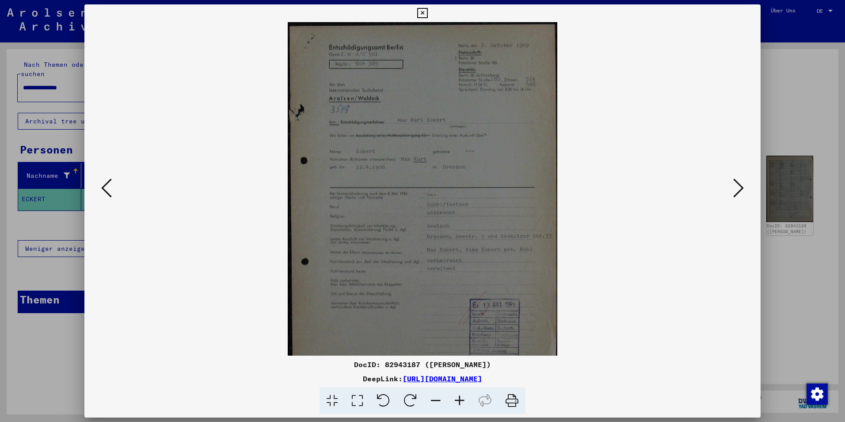
click at [464, 397] on icon at bounding box center [460, 400] width 24 height 27
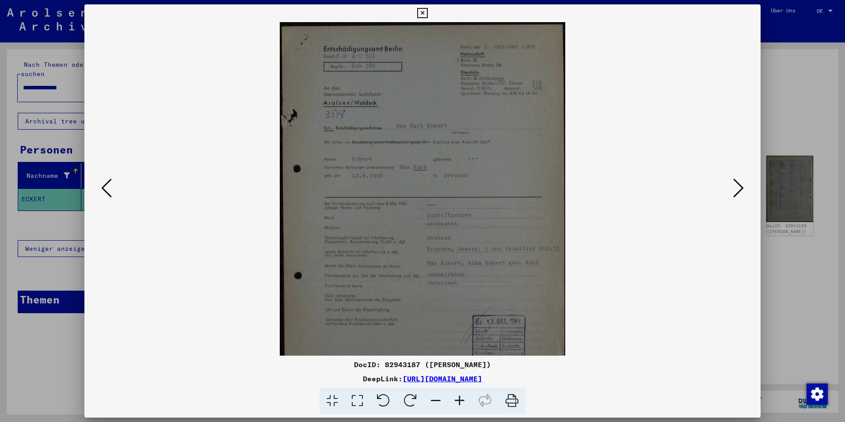
click at [464, 397] on icon at bounding box center [460, 400] width 24 height 27
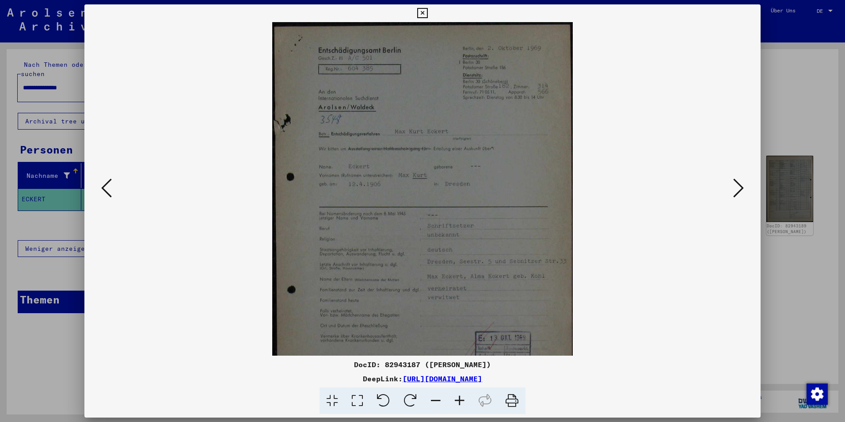
click at [464, 397] on icon at bounding box center [460, 400] width 24 height 27
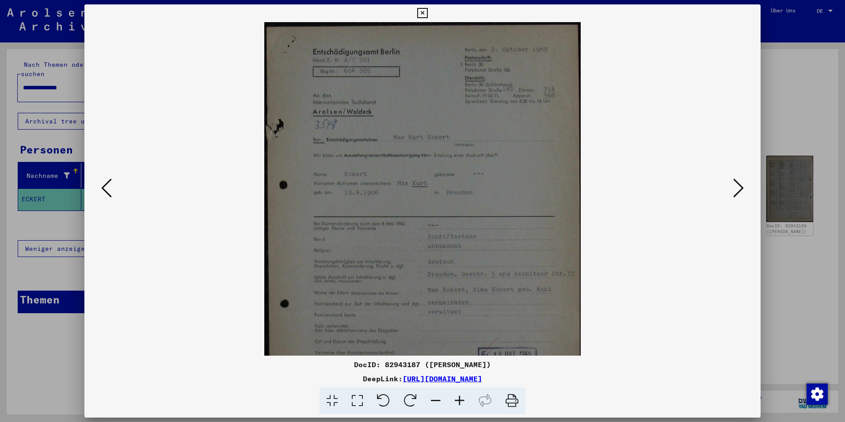
click at [464, 397] on icon at bounding box center [460, 400] width 24 height 27
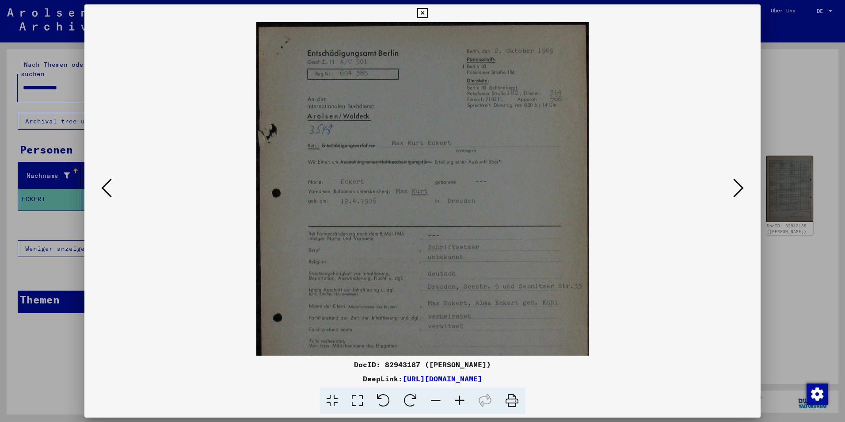
click at [464, 397] on icon at bounding box center [460, 400] width 24 height 27
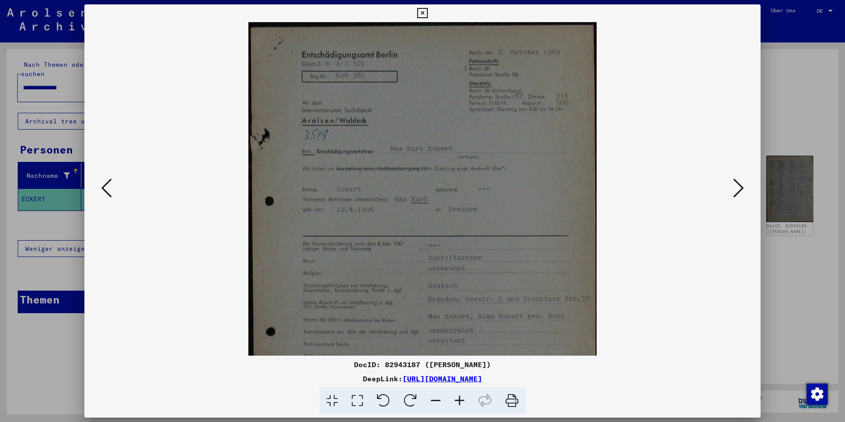
click at [464, 397] on icon at bounding box center [460, 400] width 24 height 27
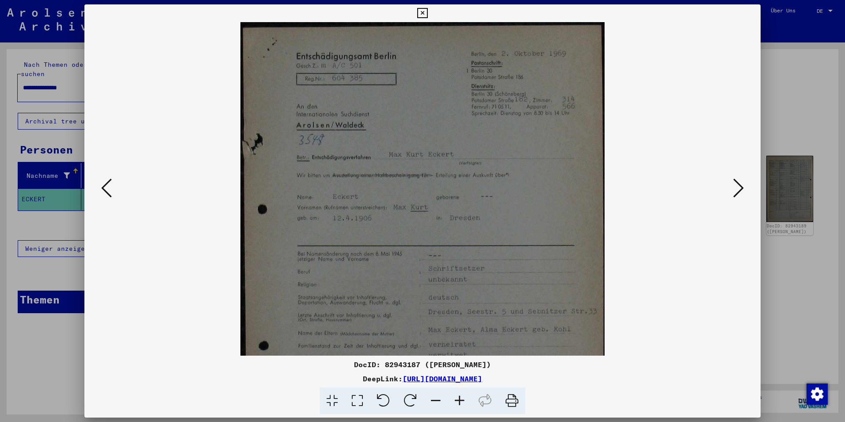
click at [464, 397] on icon at bounding box center [460, 400] width 24 height 27
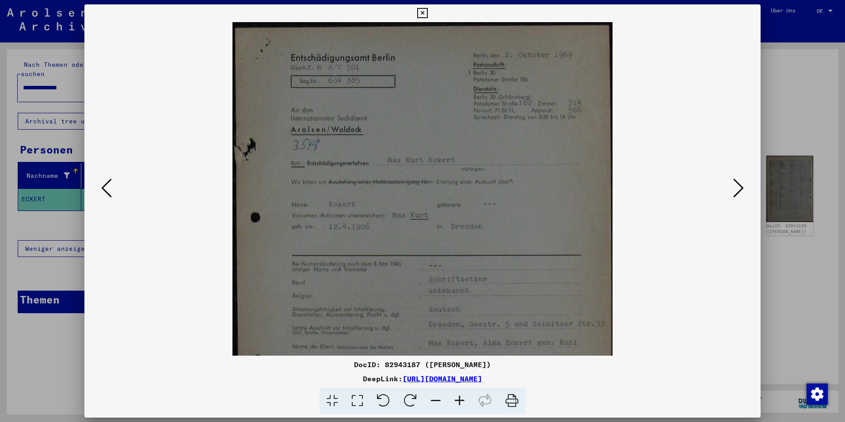
click at [464, 397] on icon at bounding box center [460, 400] width 24 height 27
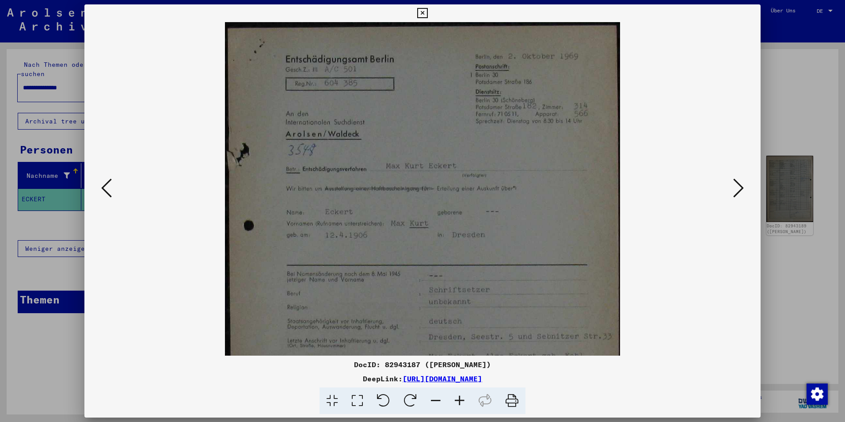
click at [464, 397] on icon at bounding box center [460, 400] width 24 height 27
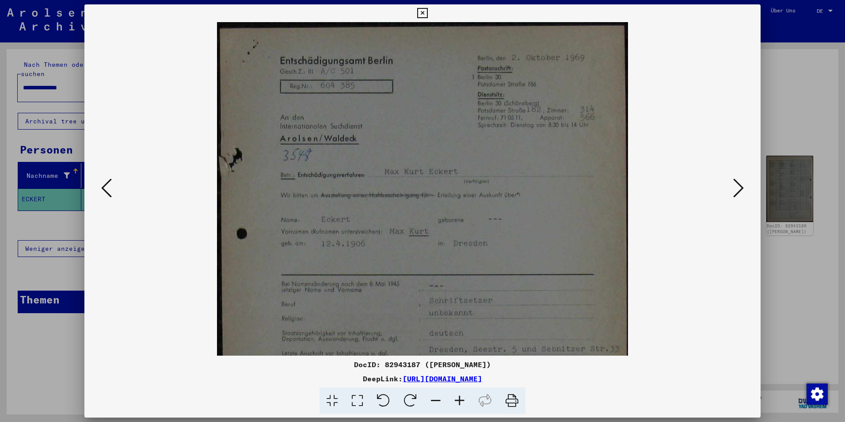
click at [464, 397] on icon at bounding box center [460, 400] width 24 height 27
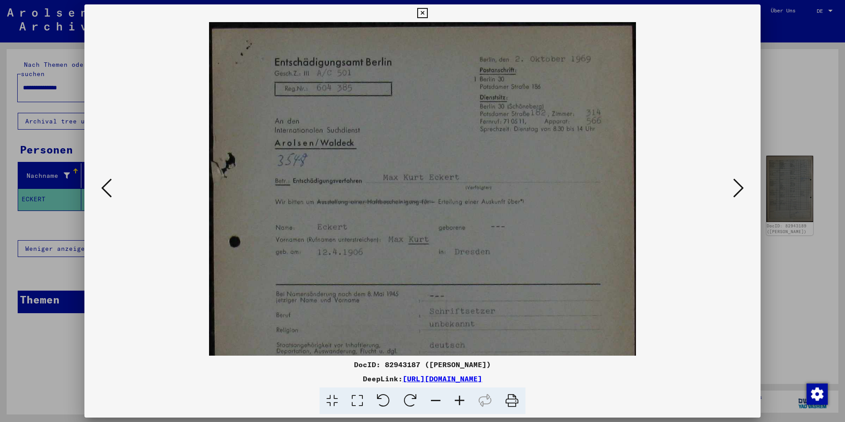
click at [464, 397] on icon at bounding box center [460, 400] width 24 height 27
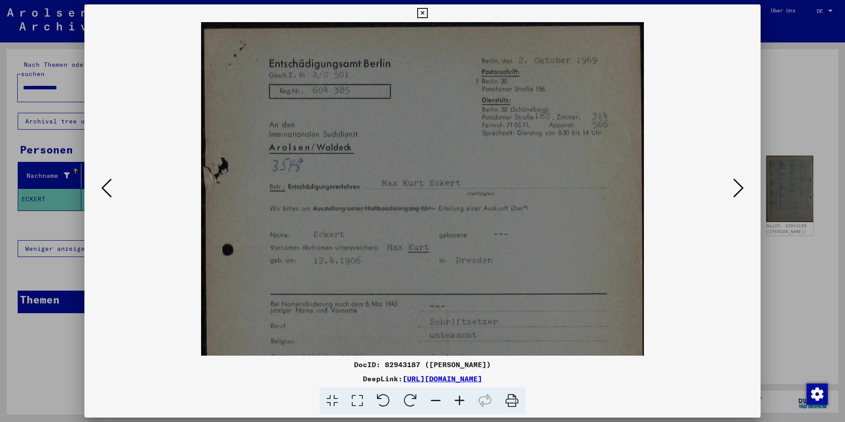
click at [464, 397] on icon at bounding box center [460, 400] width 24 height 27
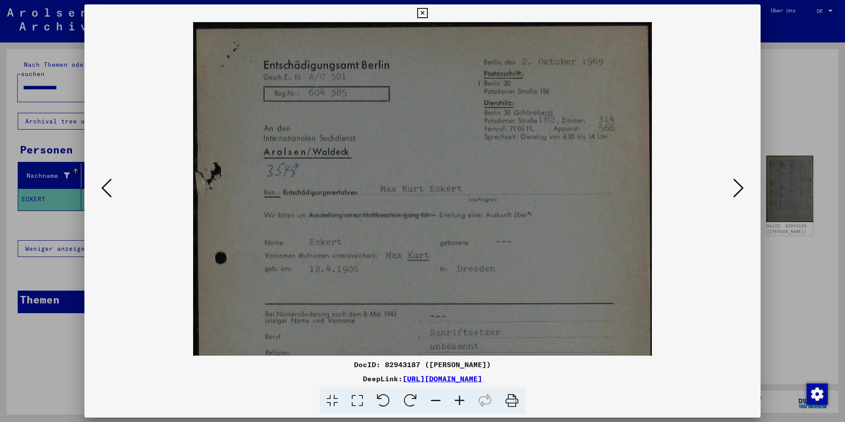
click at [464, 397] on icon at bounding box center [460, 400] width 24 height 27
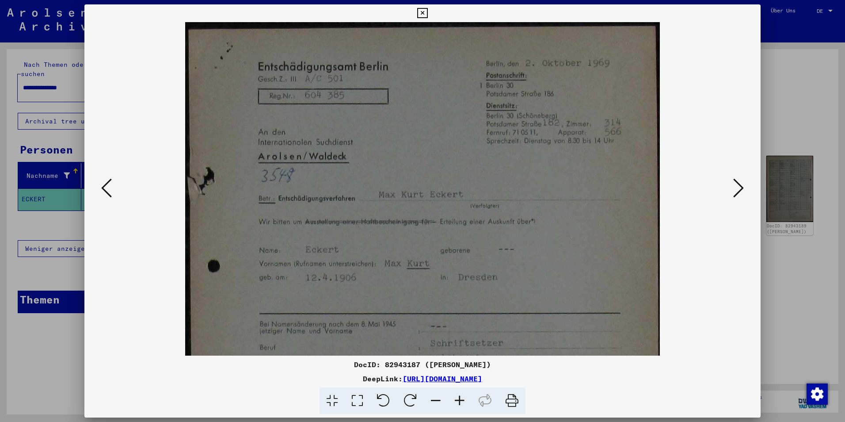
click at [464, 397] on icon at bounding box center [460, 400] width 24 height 27
drag, startPoint x: 733, startPoint y: 190, endPoint x: 728, endPoint y: 167, distance: 23.1
click at [728, 167] on div at bounding box center [422, 188] width 676 height 333
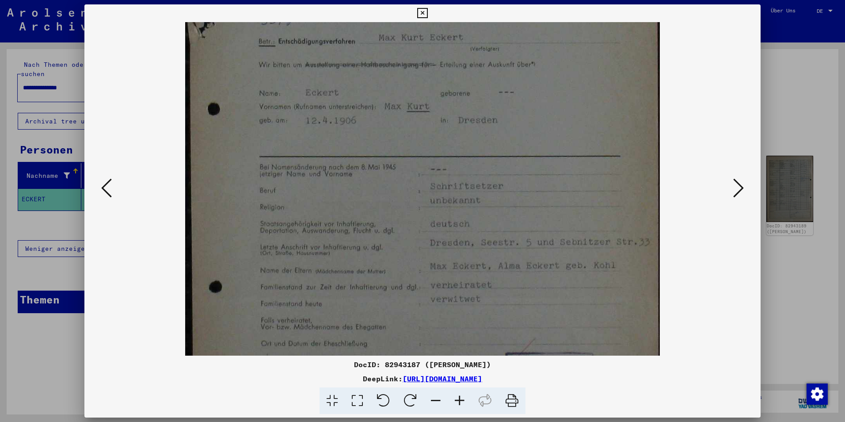
scroll to position [158, 0]
drag, startPoint x: 631, startPoint y: 270, endPoint x: 620, endPoint y: 113, distance: 158.1
click at [620, 113] on img at bounding box center [422, 196] width 474 height 665
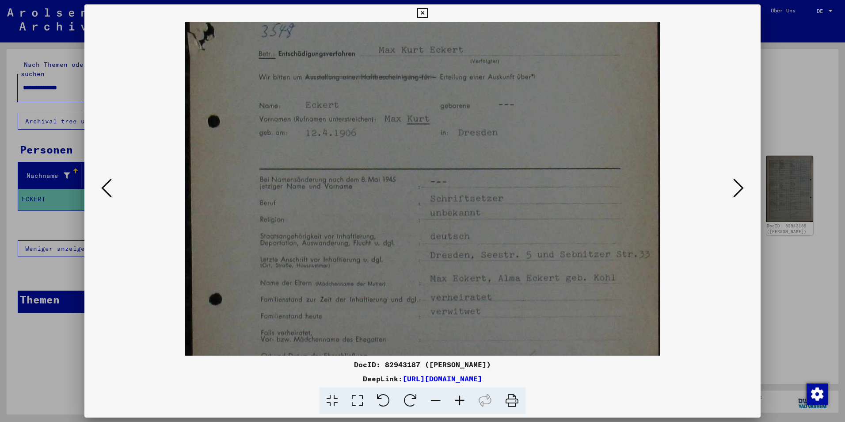
scroll to position [150, 0]
drag, startPoint x: 613, startPoint y: 316, endPoint x: 582, endPoint y: 286, distance: 43.8
click at [582, 286] on img at bounding box center [422, 204] width 474 height 665
click at [730, 191] on viewer-one-image at bounding box center [422, 38] width 616 height 333
click at [740, 187] on icon at bounding box center [738, 187] width 11 height 21
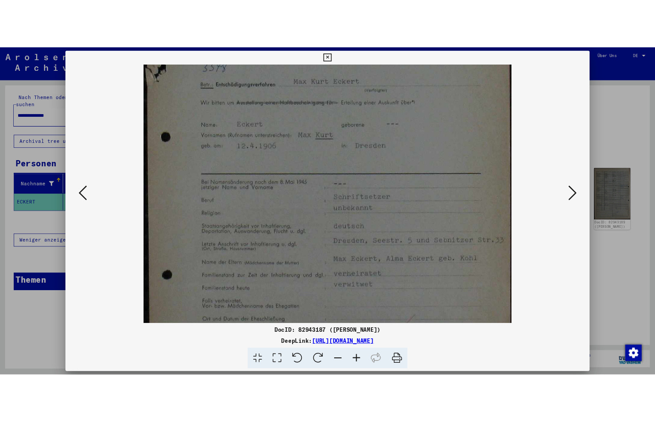
scroll to position [0, 0]
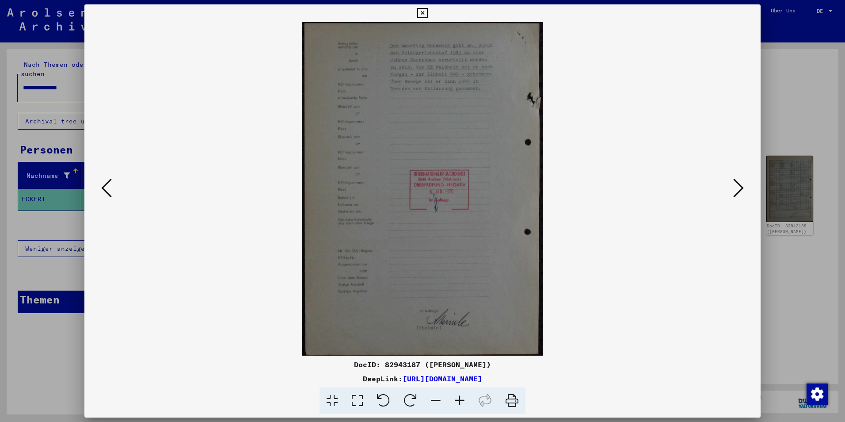
click at [460, 401] on icon at bounding box center [460, 400] width 24 height 27
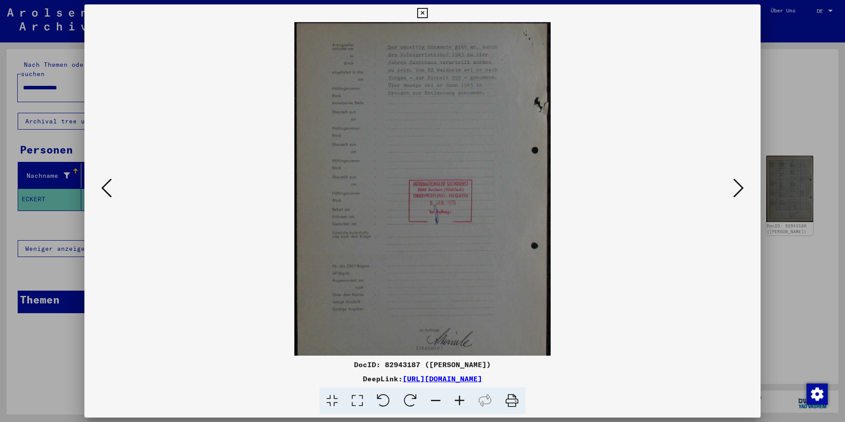
click at [460, 401] on icon at bounding box center [460, 400] width 24 height 27
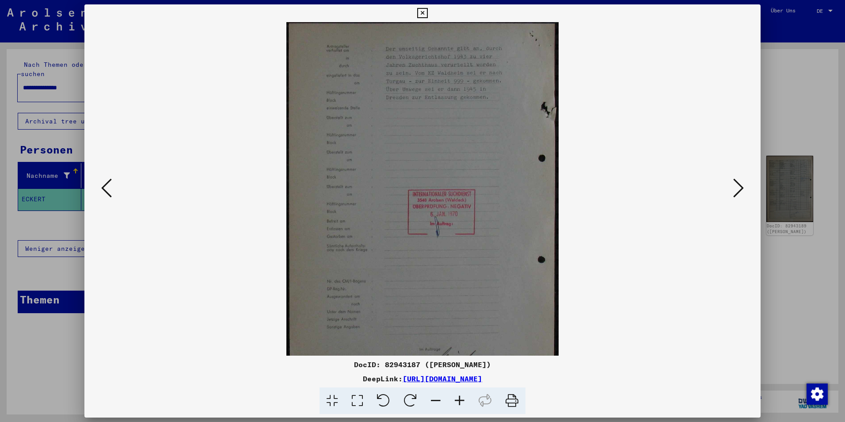
click at [460, 401] on icon at bounding box center [460, 400] width 24 height 27
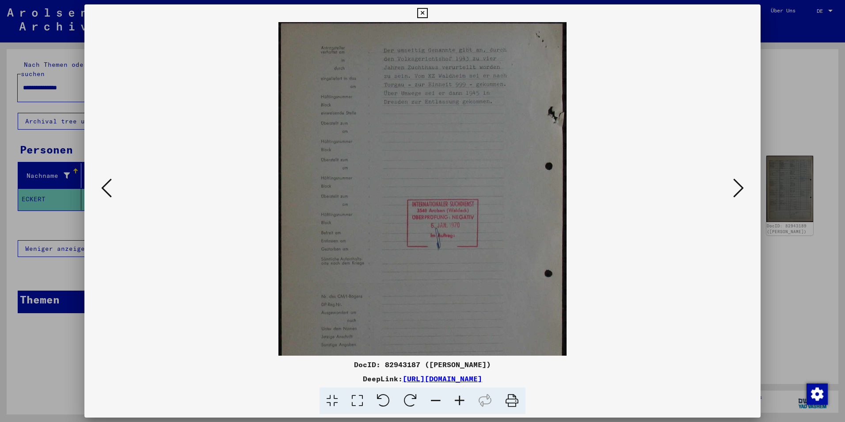
click at [460, 401] on icon at bounding box center [460, 400] width 24 height 27
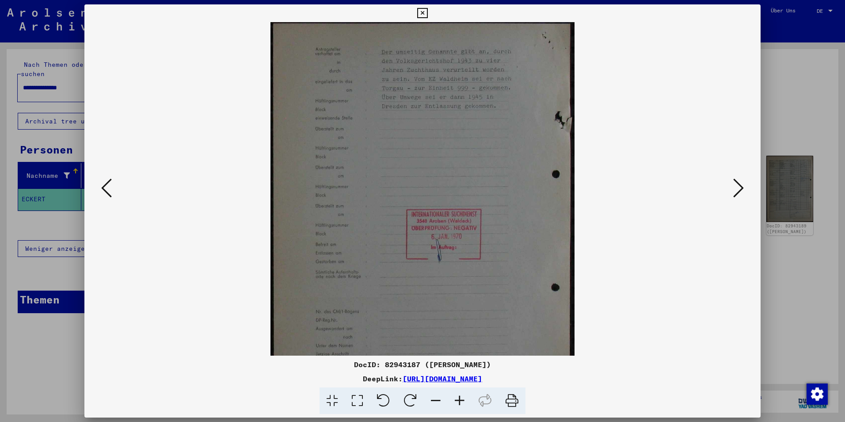
click at [460, 401] on icon at bounding box center [460, 400] width 24 height 27
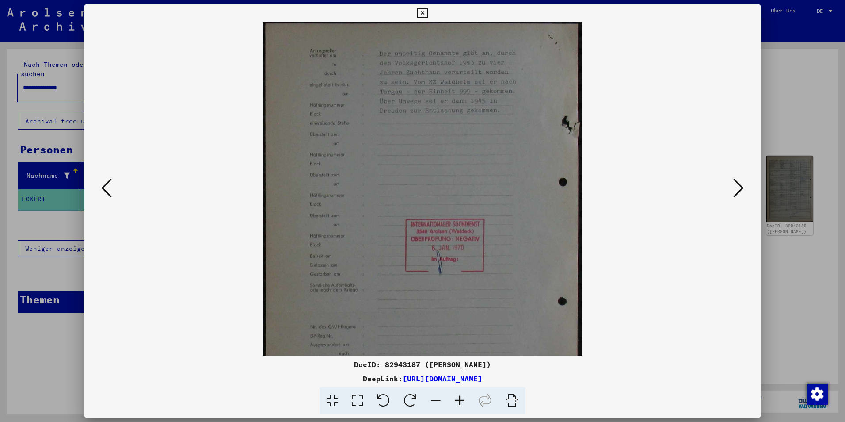
click at [460, 401] on icon at bounding box center [460, 400] width 24 height 27
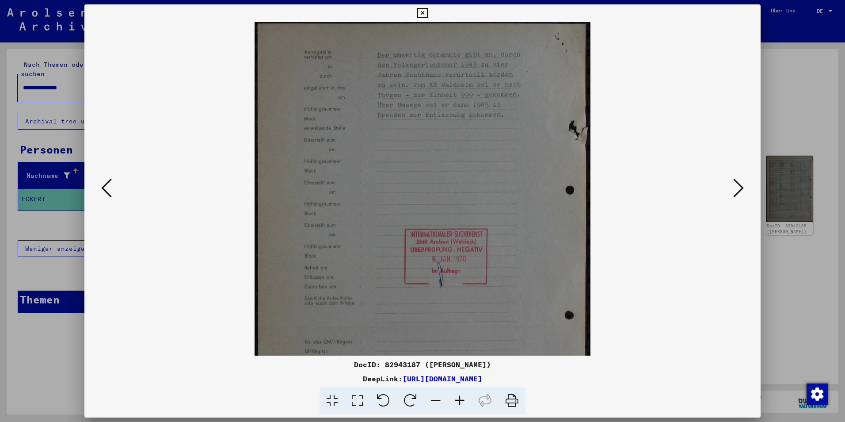
click at [460, 401] on icon at bounding box center [460, 400] width 24 height 27
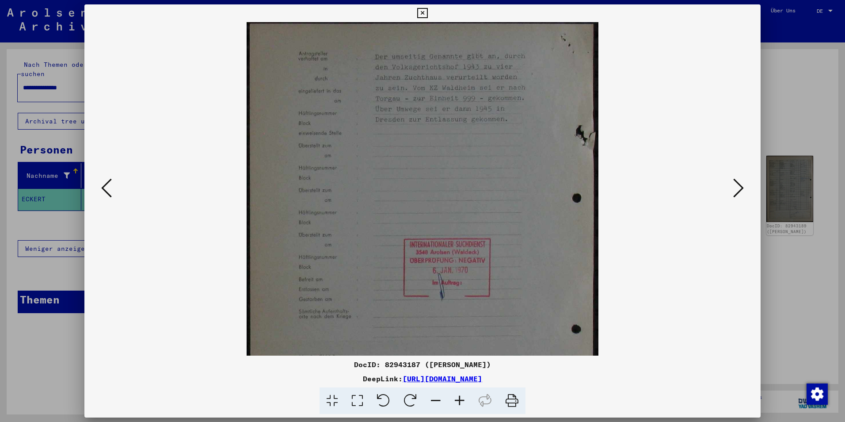
click at [460, 401] on icon at bounding box center [460, 400] width 24 height 27
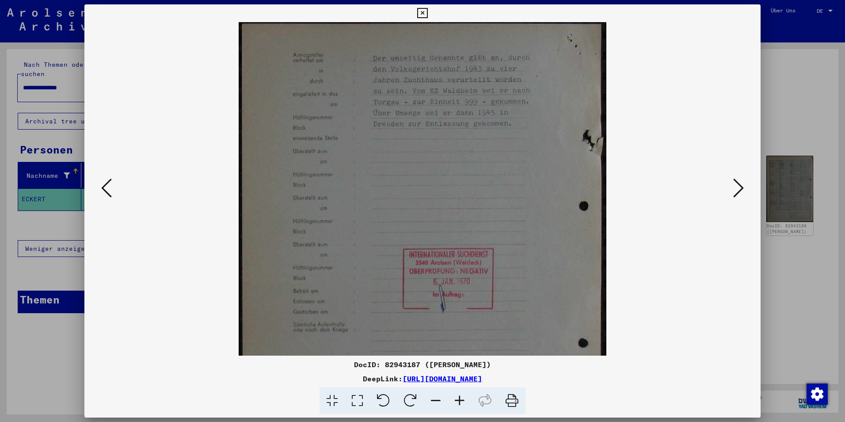
click at [460, 401] on icon at bounding box center [460, 400] width 24 height 27
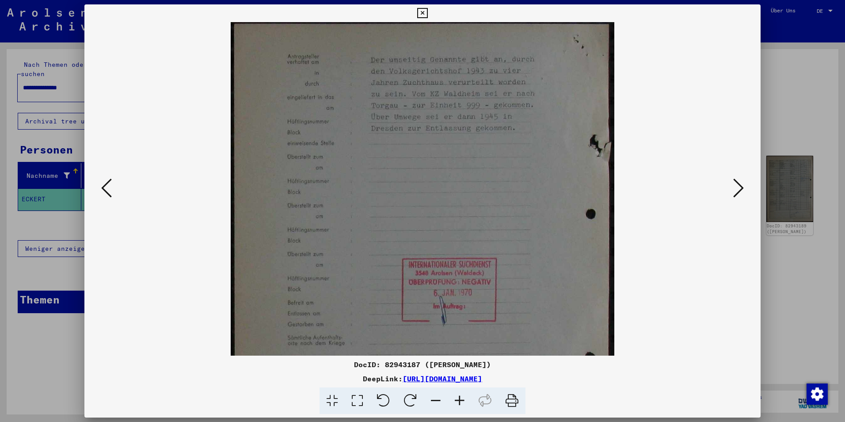
click at [460, 401] on icon at bounding box center [460, 400] width 24 height 27
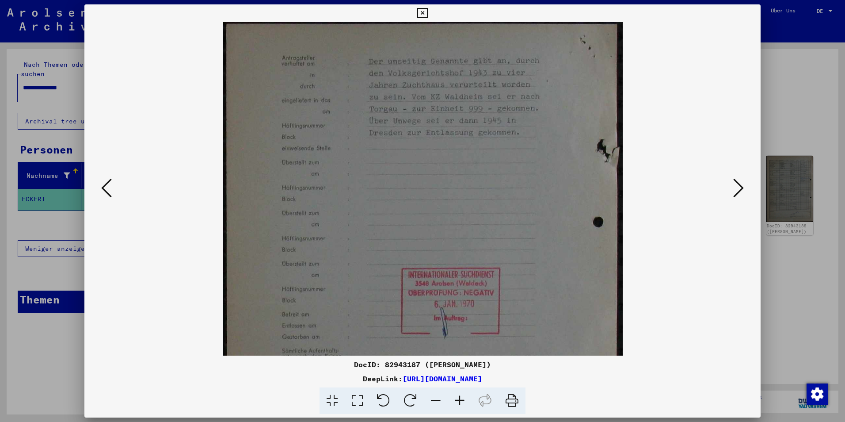
click at [460, 401] on icon at bounding box center [460, 400] width 24 height 27
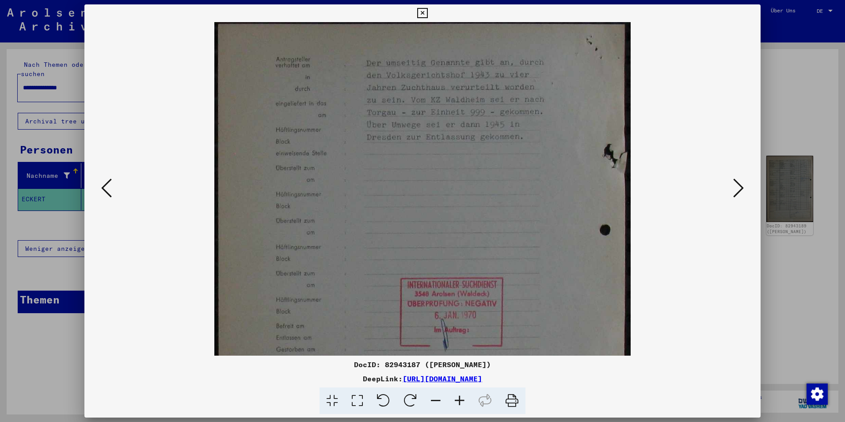
click at [460, 401] on icon at bounding box center [460, 400] width 24 height 27
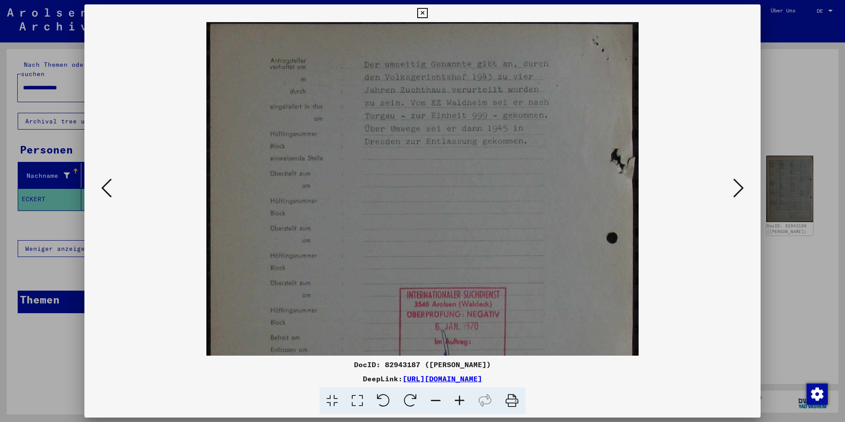
click at [460, 401] on icon at bounding box center [460, 400] width 24 height 27
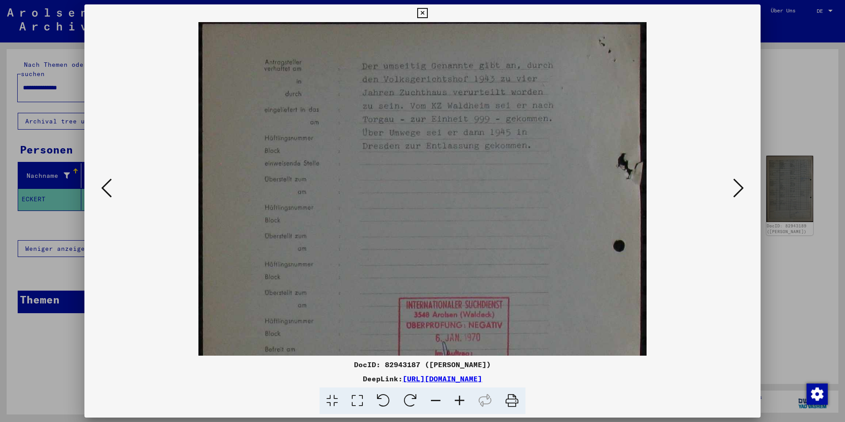
click at [460, 401] on icon at bounding box center [460, 400] width 24 height 27
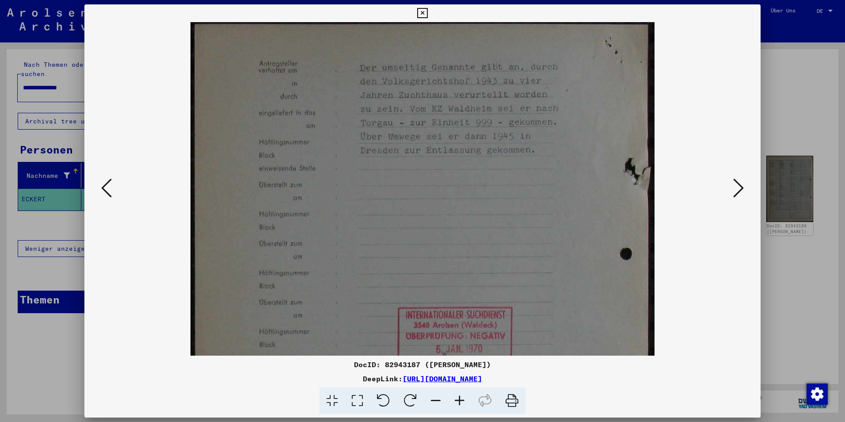
click at [460, 401] on icon at bounding box center [460, 400] width 24 height 27
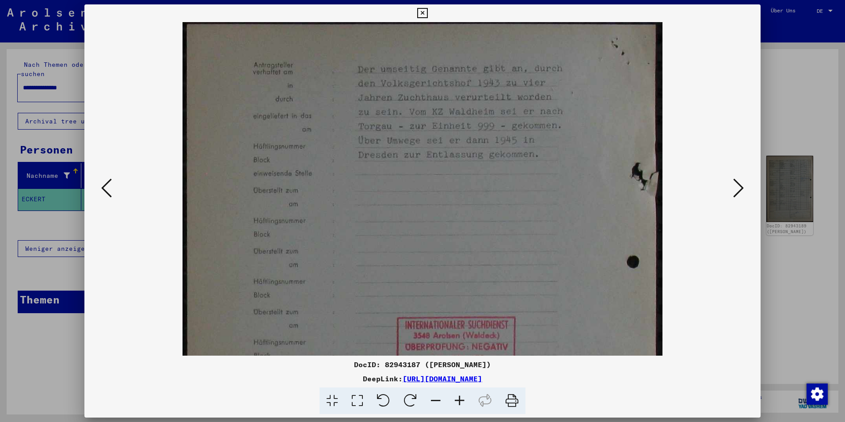
click at [460, 401] on icon at bounding box center [460, 400] width 24 height 27
click at [509, 191] on img at bounding box center [423, 354] width 480 height 665
click at [422, 9] on icon at bounding box center [422, 13] width 10 height 11
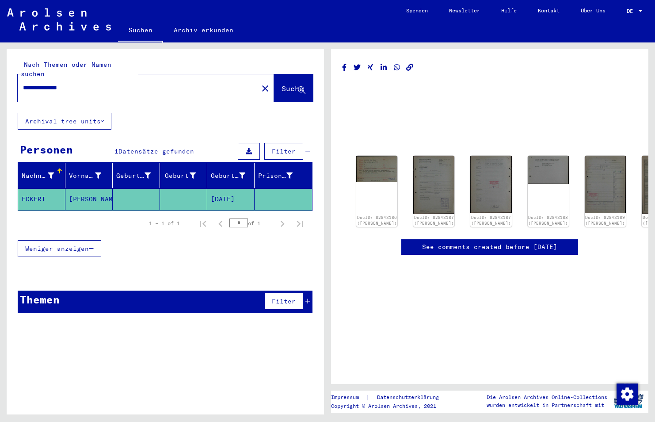
click at [86, 83] on input "**********" at bounding box center [138, 87] width 230 height 9
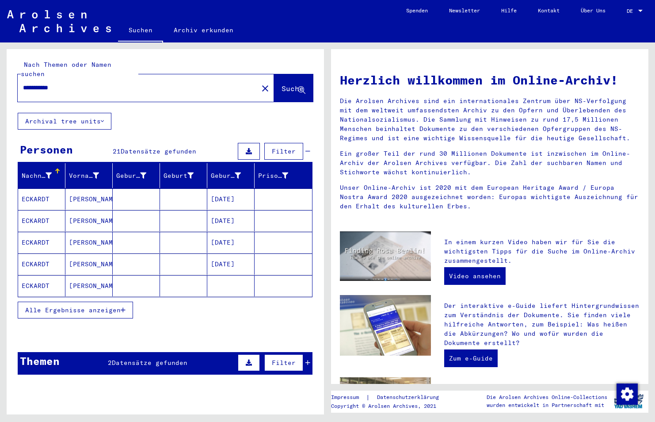
click at [115, 306] on span "Alle Ergebnisse anzeigen" at bounding box center [72, 310] width 95 height 8
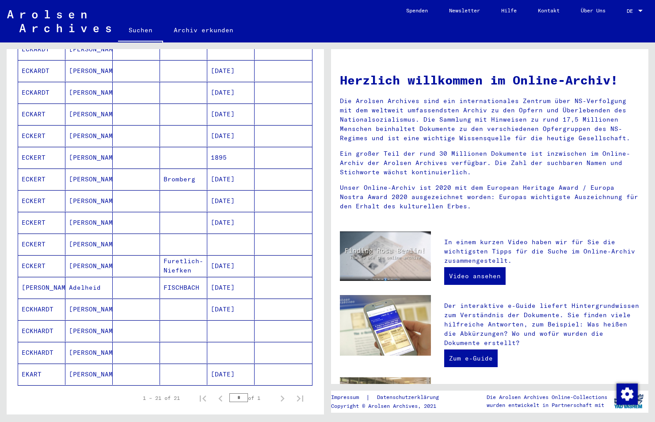
scroll to position [259, 0]
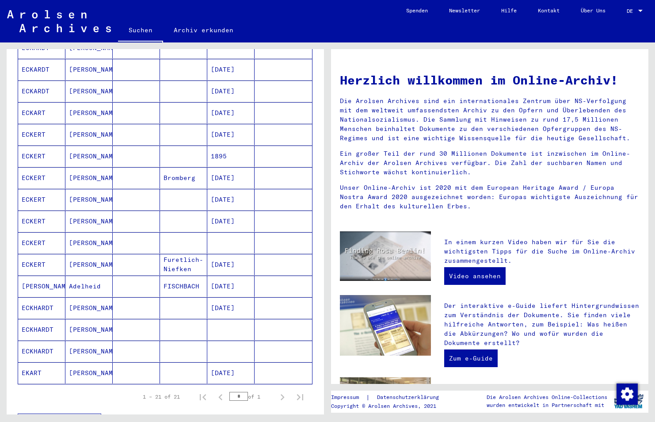
click at [43, 238] on mat-cell "ECKERT" at bounding box center [41, 242] width 47 height 21
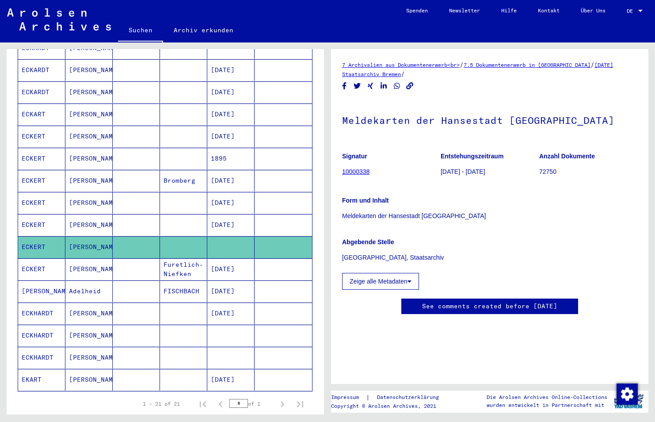
click at [43, 238] on mat-cell "ECKERT" at bounding box center [41, 247] width 47 height 22
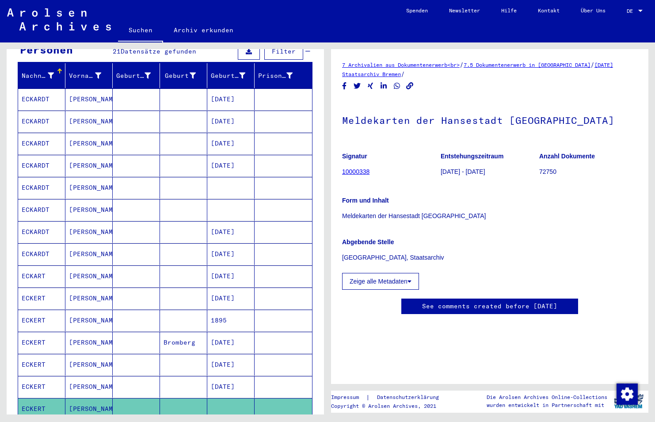
scroll to position [81, 0]
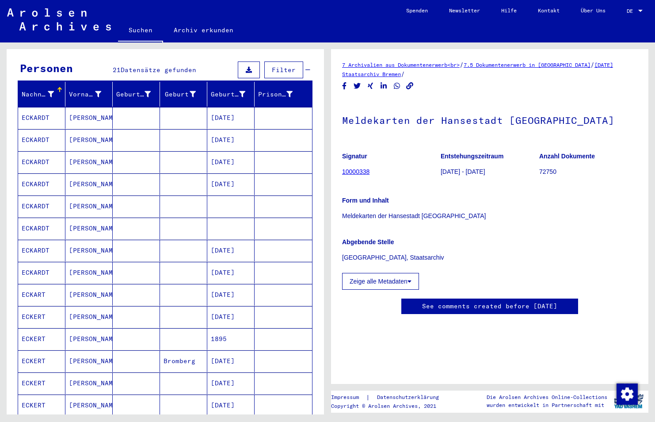
click at [35, 195] on mat-cell "ECKARDT" at bounding box center [41, 206] width 47 height 22
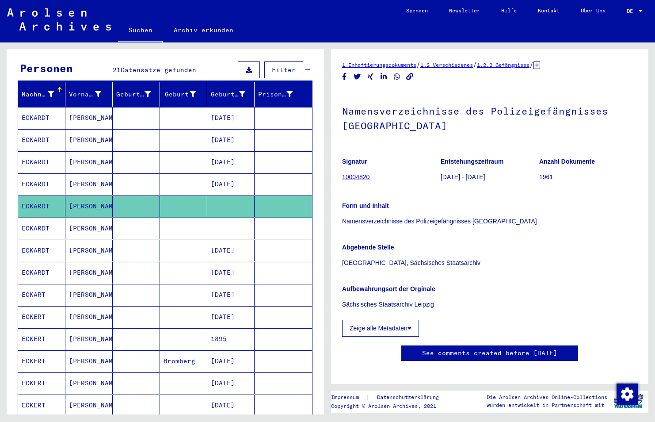
click at [33, 225] on mat-cell "ECKARDT" at bounding box center [41, 228] width 47 height 22
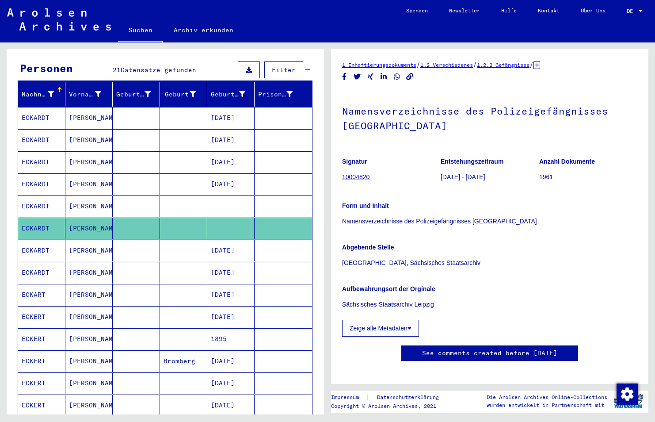
click at [44, 241] on mat-cell "ECKARDT" at bounding box center [41, 251] width 47 height 22
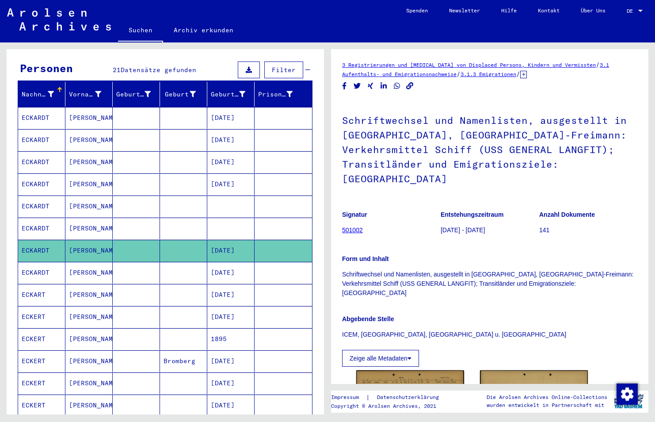
click at [39, 175] on mat-cell "ECKARDT" at bounding box center [41, 184] width 47 height 22
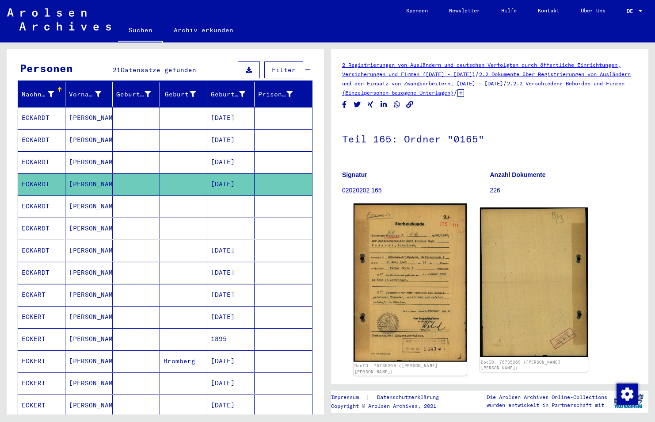
click at [422, 247] on img at bounding box center [410, 282] width 113 height 158
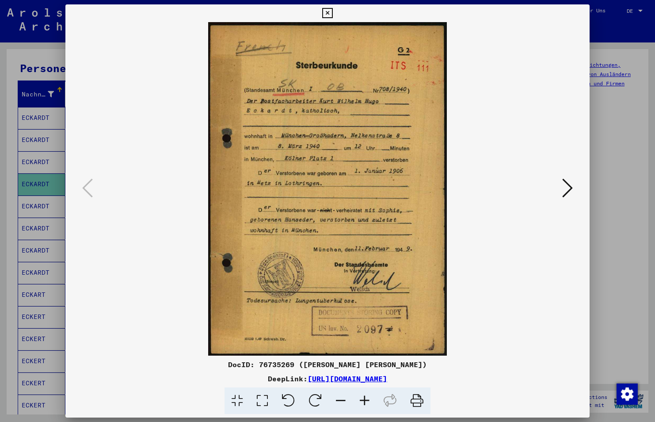
click at [327, 10] on icon at bounding box center [327, 13] width 10 height 11
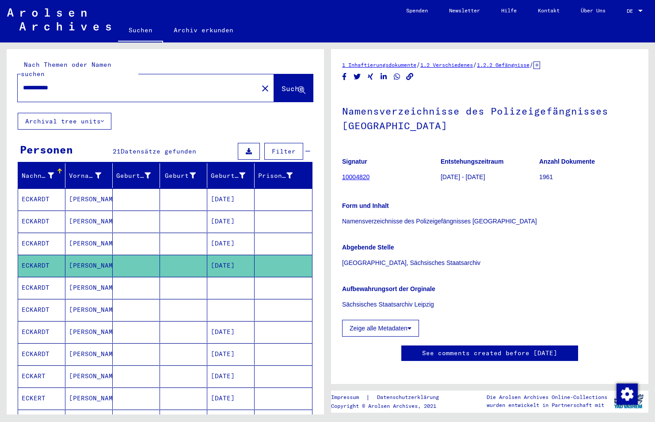
drag, startPoint x: 95, startPoint y: 77, endPoint x: -2, endPoint y: 77, distance: 96.4
click at [0, 77] on html "**********" at bounding box center [327, 211] width 655 height 422
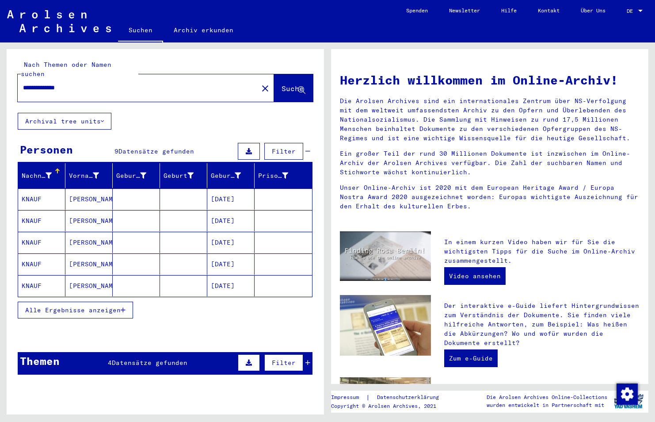
click at [88, 306] on span "Alle Ergebnisse anzeigen" at bounding box center [72, 310] width 95 height 8
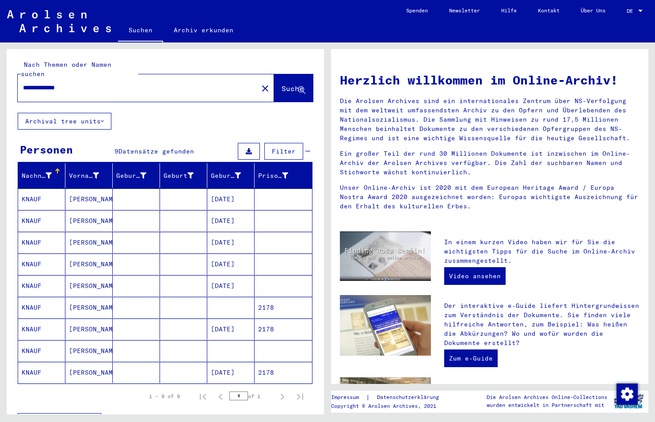
click at [40, 365] on mat-cell "KNAUF" at bounding box center [41, 372] width 47 height 21
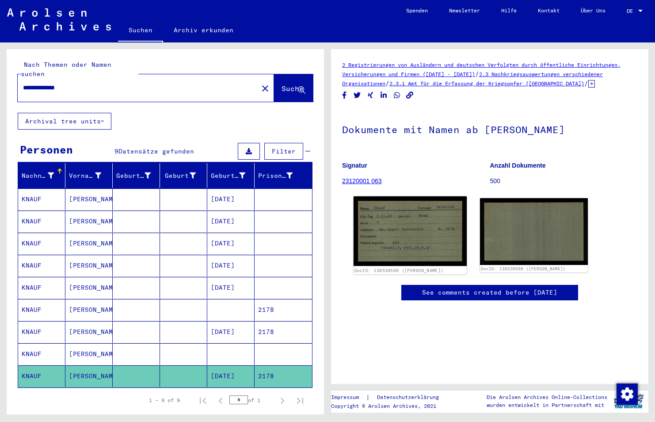
click at [407, 228] on img at bounding box center [410, 231] width 113 height 70
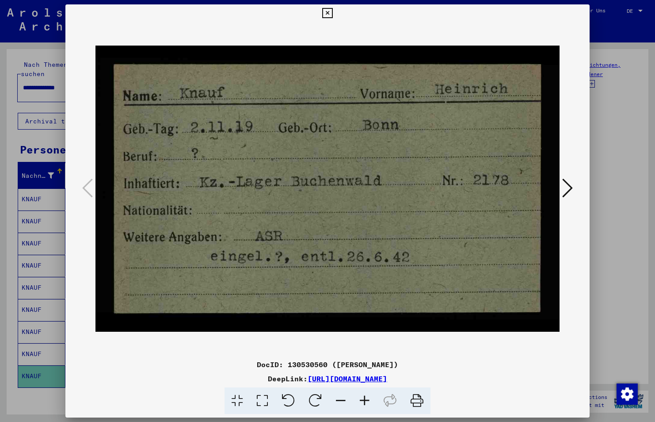
click at [328, 9] on icon at bounding box center [327, 13] width 10 height 11
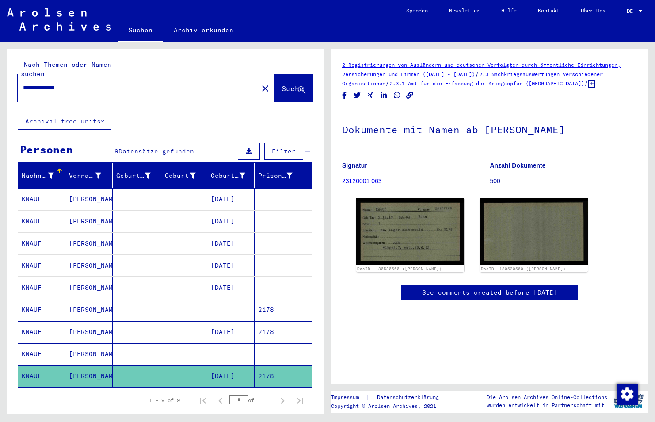
click at [43, 347] on mat-cell "KNAUF" at bounding box center [41, 354] width 47 height 22
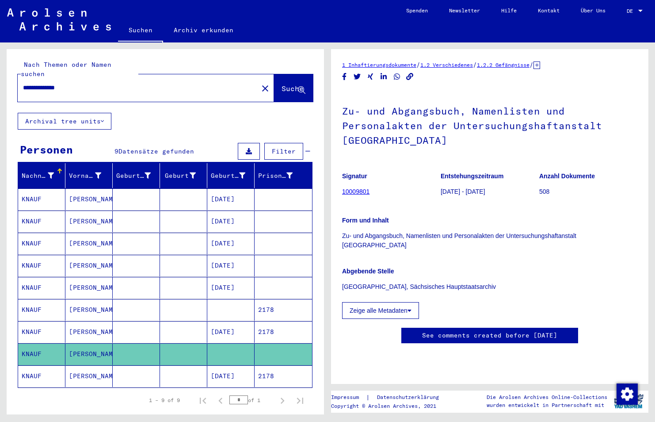
click at [40, 321] on mat-cell "KNAUF" at bounding box center [41, 332] width 47 height 22
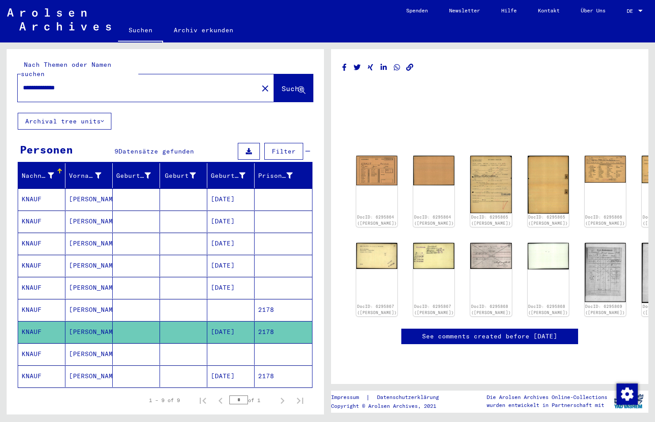
click at [36, 301] on mat-cell "KNAUF" at bounding box center [41, 310] width 47 height 22
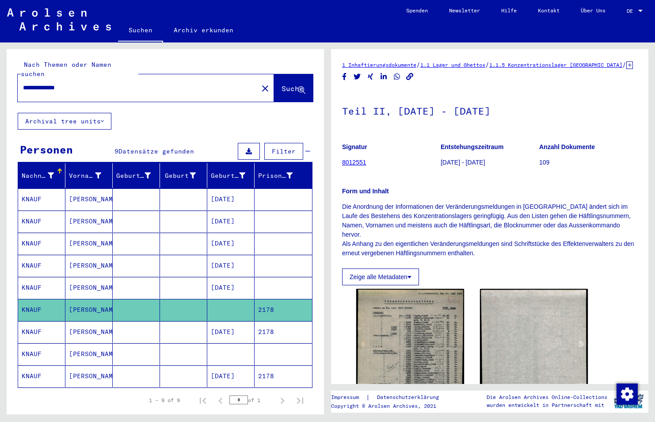
click at [37, 324] on mat-cell "KNAUF" at bounding box center [41, 332] width 47 height 22
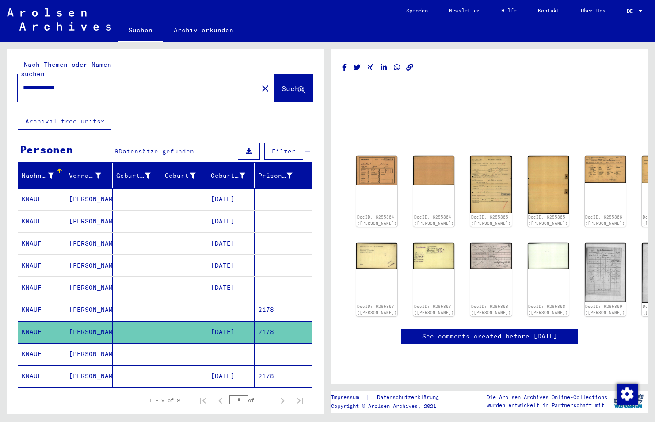
click at [35, 350] on mat-cell "KNAUF" at bounding box center [41, 354] width 47 height 22
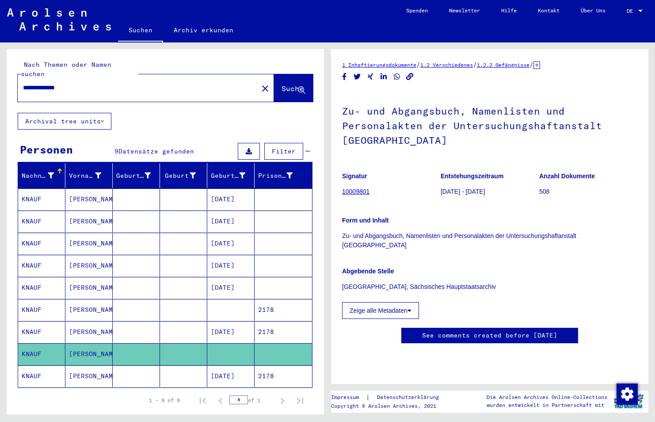
drag, startPoint x: 392, startPoint y: 139, endPoint x: 339, endPoint y: 116, distance: 57.4
click at [339, 116] on yv-its-full-details "1 Inhaftierungsdokumente / 1.2 Verschiedenes / 1.2.2 Gefängnisse / [TECHNICAL_I…" at bounding box center [489, 210] width 317 height 301
copy h1 "Zu- und Abgangsbuch, Namenlisten und Personalakten der Untersuchungshaftanstalt…"
click at [383, 305] on button "Zeige alle Metadaten" at bounding box center [380, 310] width 77 height 17
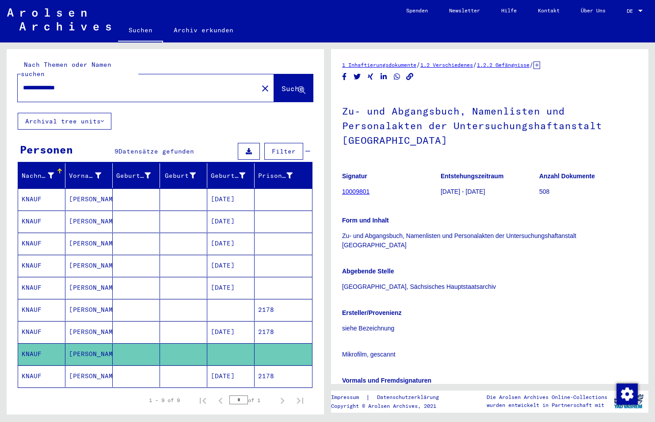
drag, startPoint x: 89, startPoint y: 73, endPoint x: 39, endPoint y: 95, distance: 55.0
click at [39, 95] on div "**********" at bounding box center [165, 81] width 317 height 64
drag, startPoint x: 39, startPoint y: 95, endPoint x: 104, endPoint y: 78, distance: 67.6
click at [104, 83] on input "**********" at bounding box center [138, 87] width 230 height 9
drag, startPoint x: 104, startPoint y: 78, endPoint x: -2, endPoint y: 89, distance: 106.6
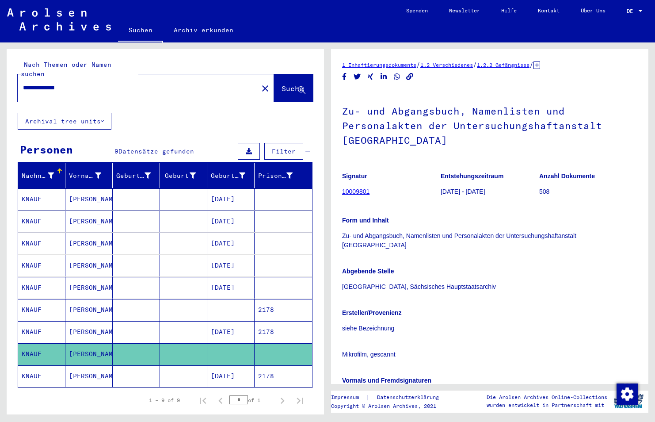
click at [0, 89] on html "**********" at bounding box center [327, 211] width 655 height 422
paste input "text"
type input "**********"
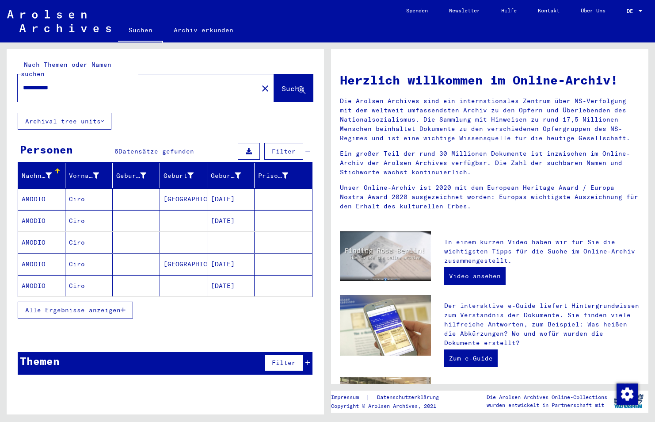
click at [104, 306] on span "Alle Ergebnisse anzeigen" at bounding box center [72, 310] width 95 height 8
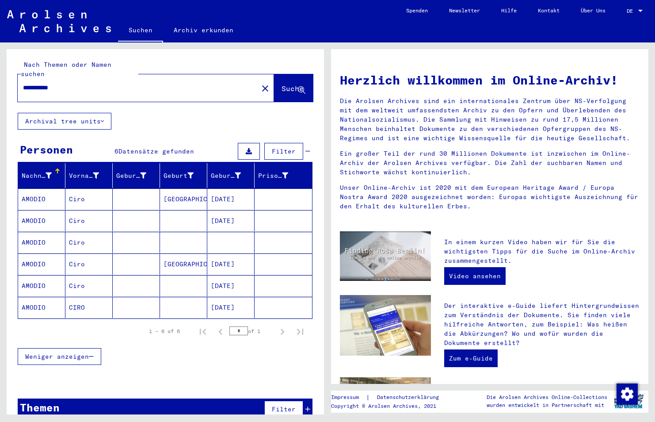
click at [38, 189] on mat-cell "AMODIO" at bounding box center [41, 198] width 47 height 21
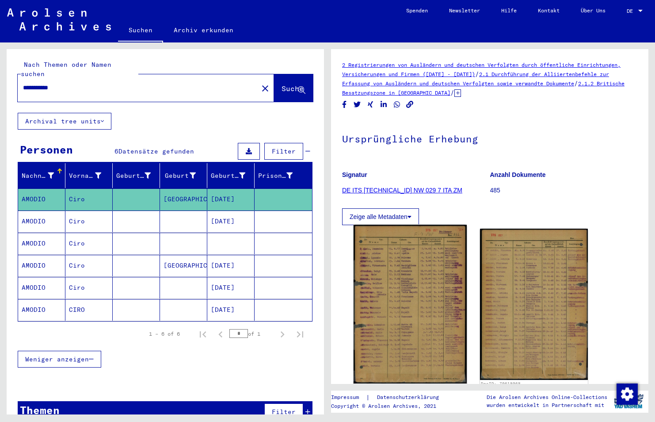
click at [383, 263] on img at bounding box center [410, 304] width 113 height 159
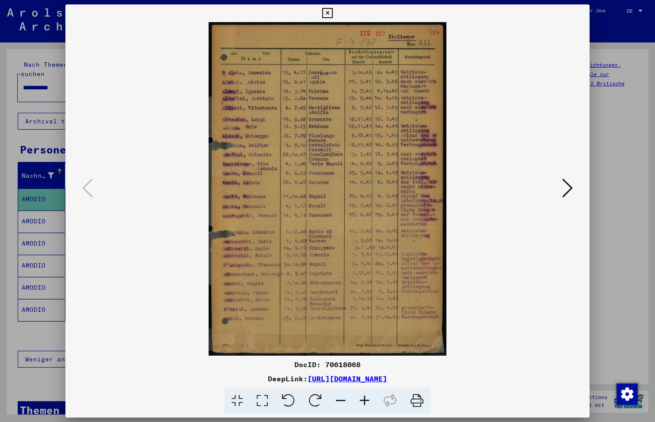
click at [369, 400] on icon at bounding box center [365, 400] width 24 height 27
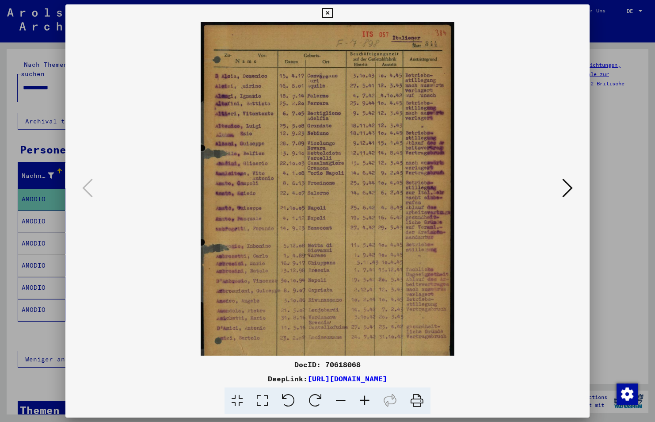
click at [369, 400] on icon at bounding box center [365, 400] width 24 height 27
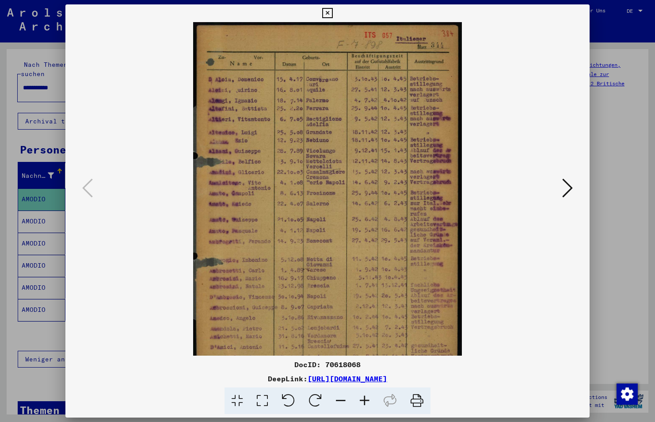
click at [369, 400] on icon at bounding box center [365, 400] width 24 height 27
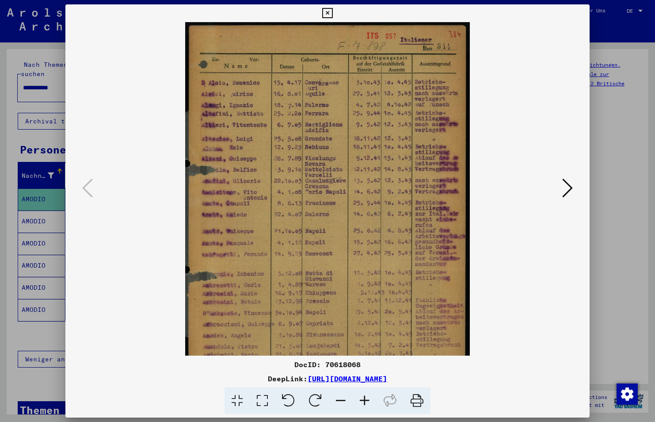
click at [369, 400] on icon at bounding box center [365, 400] width 24 height 27
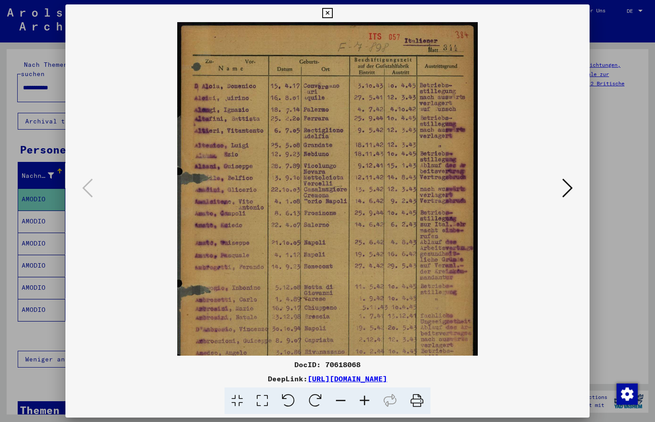
click at [369, 400] on icon at bounding box center [365, 400] width 24 height 27
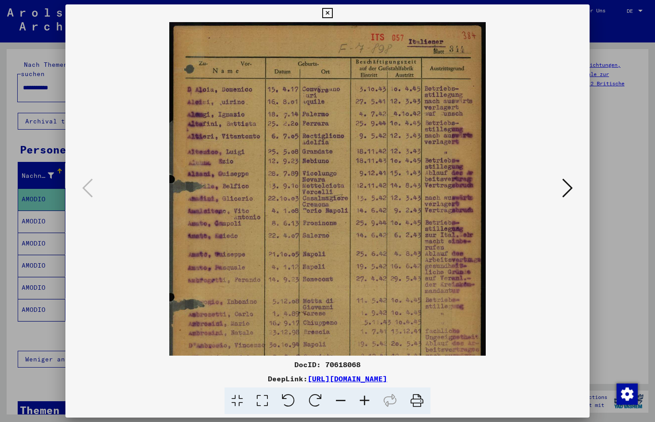
click at [369, 400] on icon at bounding box center [365, 400] width 24 height 27
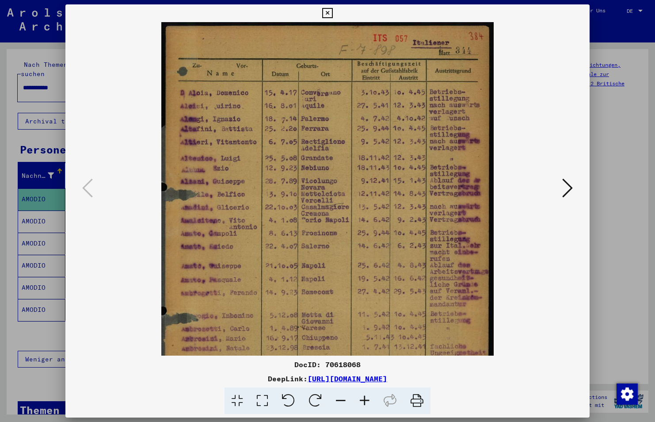
click at [369, 400] on icon at bounding box center [365, 400] width 24 height 27
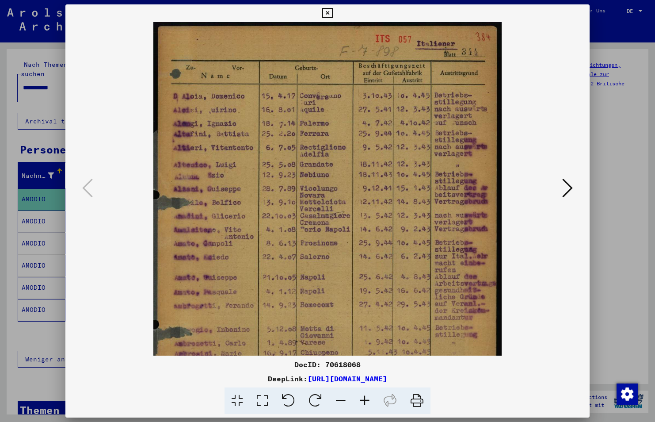
click at [369, 400] on icon at bounding box center [365, 400] width 24 height 27
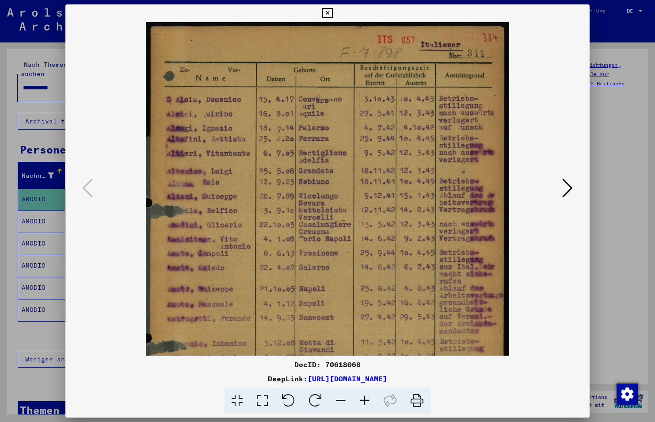
click at [369, 400] on icon at bounding box center [365, 400] width 24 height 27
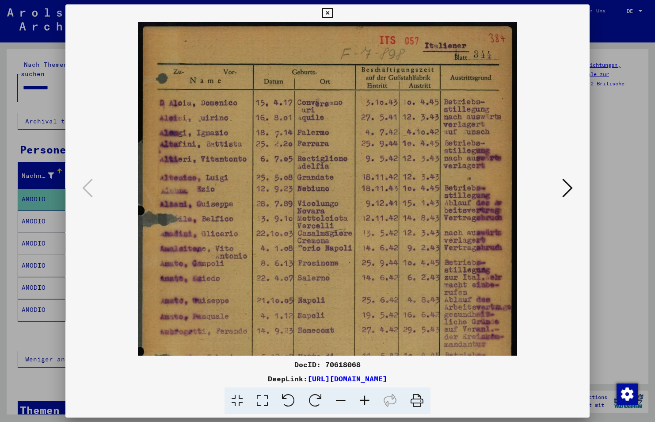
click at [369, 400] on icon at bounding box center [365, 400] width 24 height 27
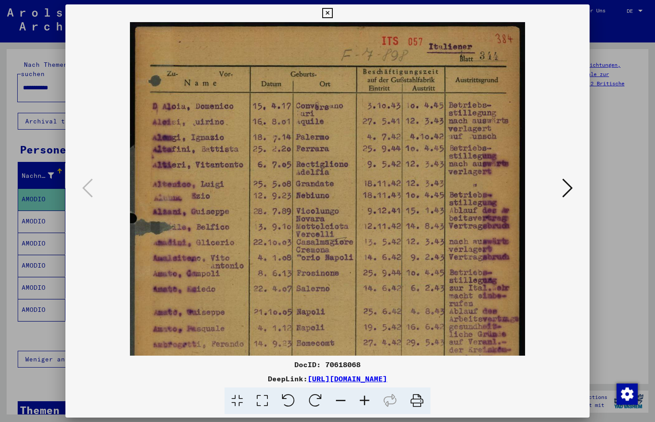
click at [369, 400] on icon at bounding box center [365, 400] width 24 height 27
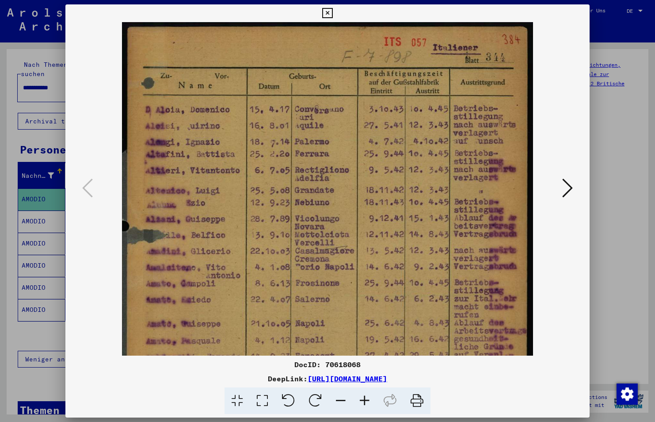
click at [369, 400] on icon at bounding box center [365, 400] width 24 height 27
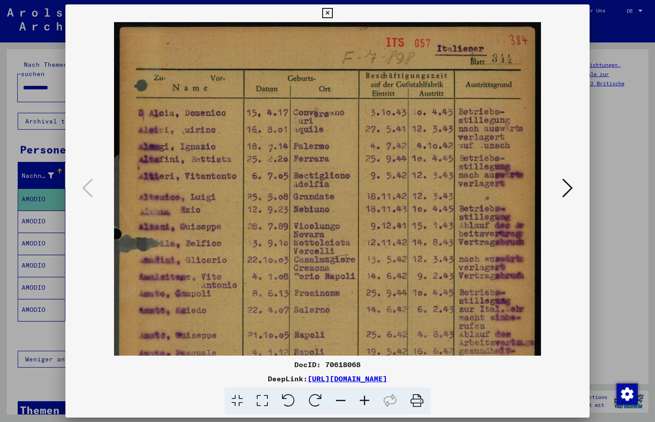
click at [369, 400] on icon at bounding box center [365, 400] width 24 height 27
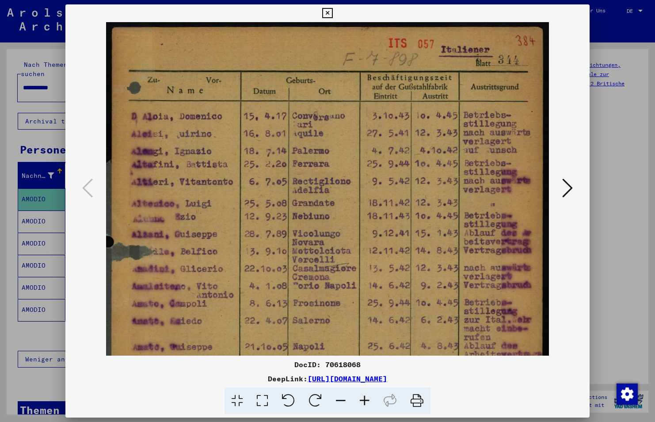
click at [369, 400] on icon at bounding box center [365, 400] width 24 height 27
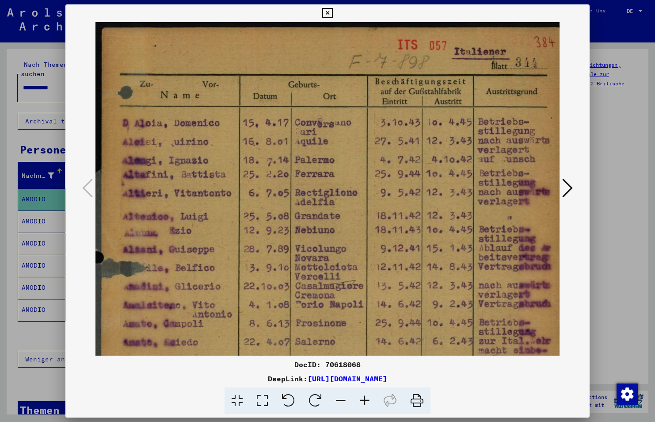
click at [369, 400] on icon at bounding box center [365, 400] width 24 height 27
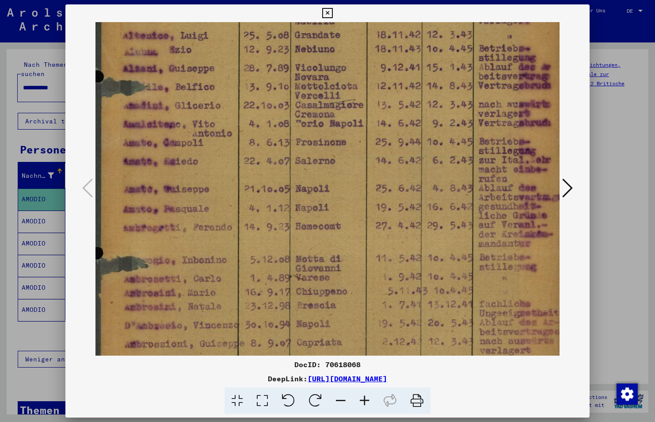
scroll to position [183, 0]
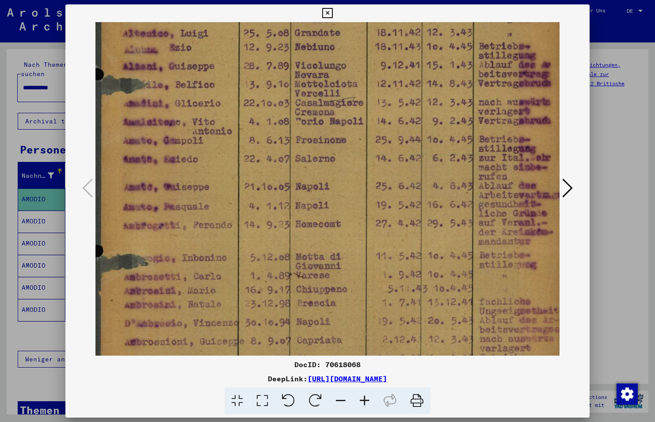
drag, startPoint x: 323, startPoint y: 234, endPoint x: 326, endPoint y: 72, distance: 161.4
click at [326, 72] on img at bounding box center [332, 171] width 474 height 665
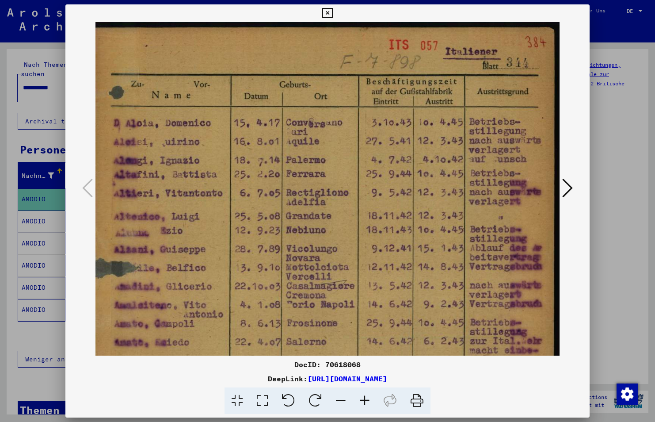
scroll to position [0, 8]
drag, startPoint x: 315, startPoint y: 255, endPoint x: 290, endPoint y: 444, distance: 190.8
click at [290, 421] on html "**********" at bounding box center [327, 211] width 655 height 422
click at [327, 8] on icon at bounding box center [327, 13] width 10 height 11
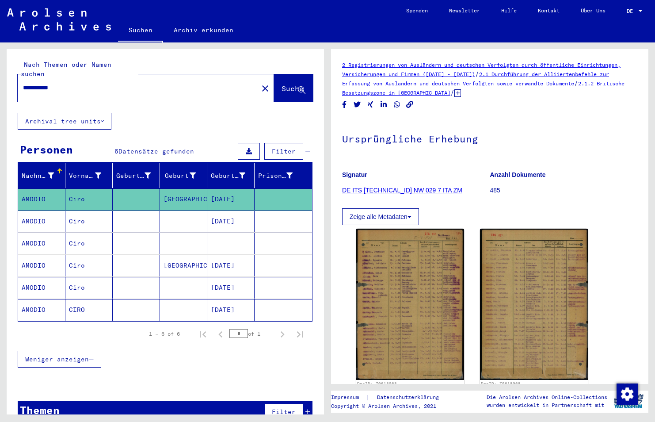
drag, startPoint x: 641, startPoint y: 184, endPoint x: 651, endPoint y: 260, distance: 76.7
click at [651, 260] on div "2 Registrierungen von Ausländern und deutschen Verfolgten durch öffentliche Ein…" at bounding box center [492, 228] width 328 height 372
drag, startPoint x: 651, startPoint y: 260, endPoint x: 601, endPoint y: 216, distance: 67.0
click at [601, 216] on div "Zeige alle Metadaten" at bounding box center [489, 214] width 295 height 21
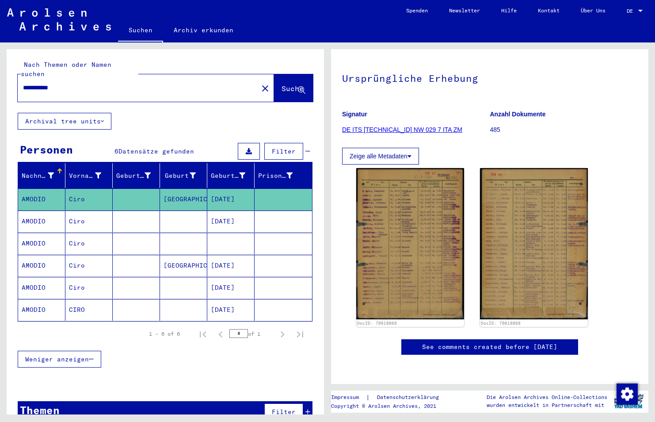
scroll to position [80, 0]
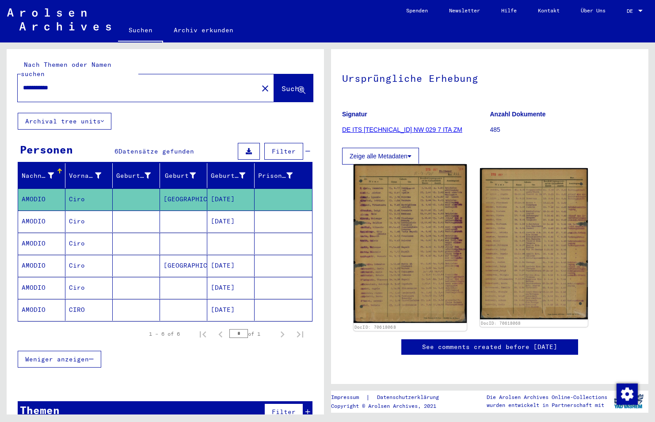
click at [420, 213] on img at bounding box center [410, 243] width 113 height 159
